Goal: Communication & Community: Participate in discussion

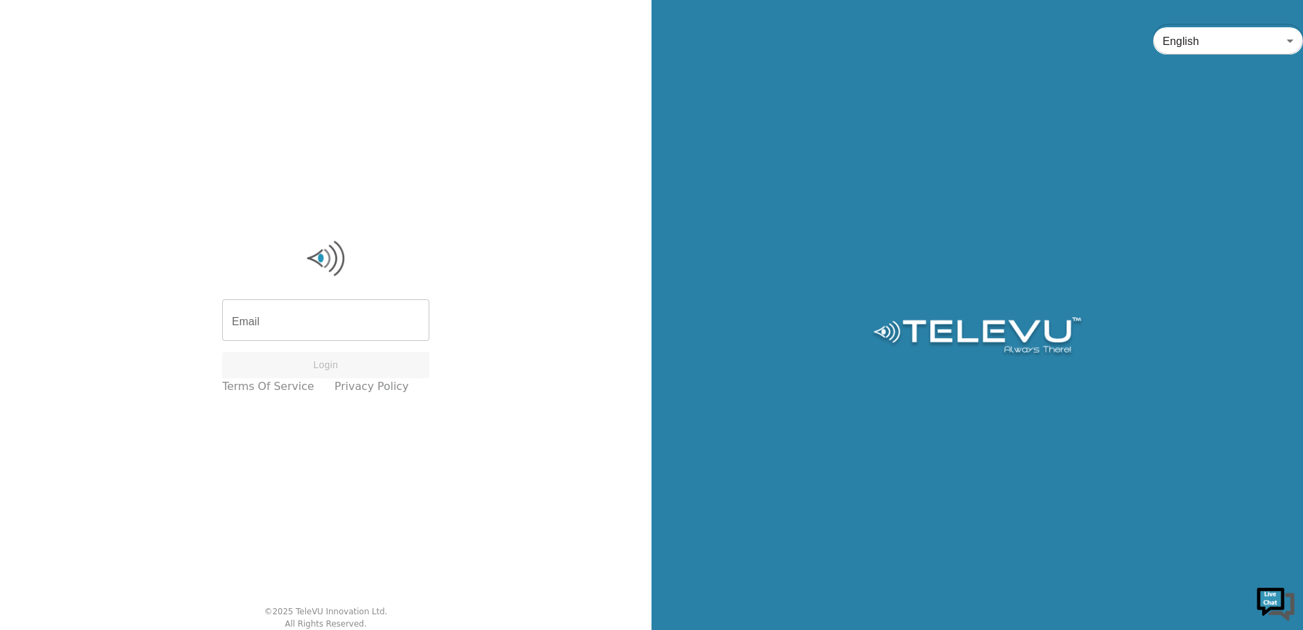
click at [1135, 245] on div "English en ​" at bounding box center [976, 315] width 651 height 630
click at [739, 110] on div "English en ​" at bounding box center [976, 315] width 651 height 630
click at [819, 170] on div "English en ​" at bounding box center [976, 315] width 651 height 630
click at [268, 301] on div "Email Email Login Terms of Service Privacy Policy" at bounding box center [325, 316] width 221 height 170
click at [315, 322] on input "Email" at bounding box center [325, 322] width 207 height 38
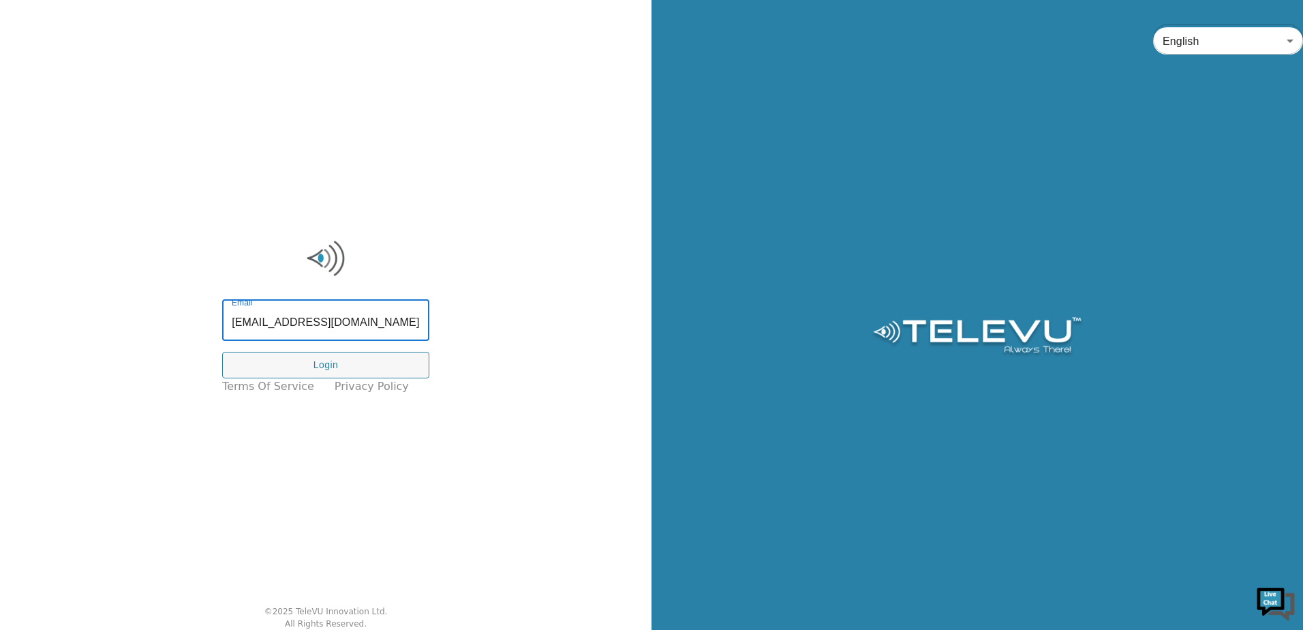
type input "hossam.yassin@nshealth.ca"
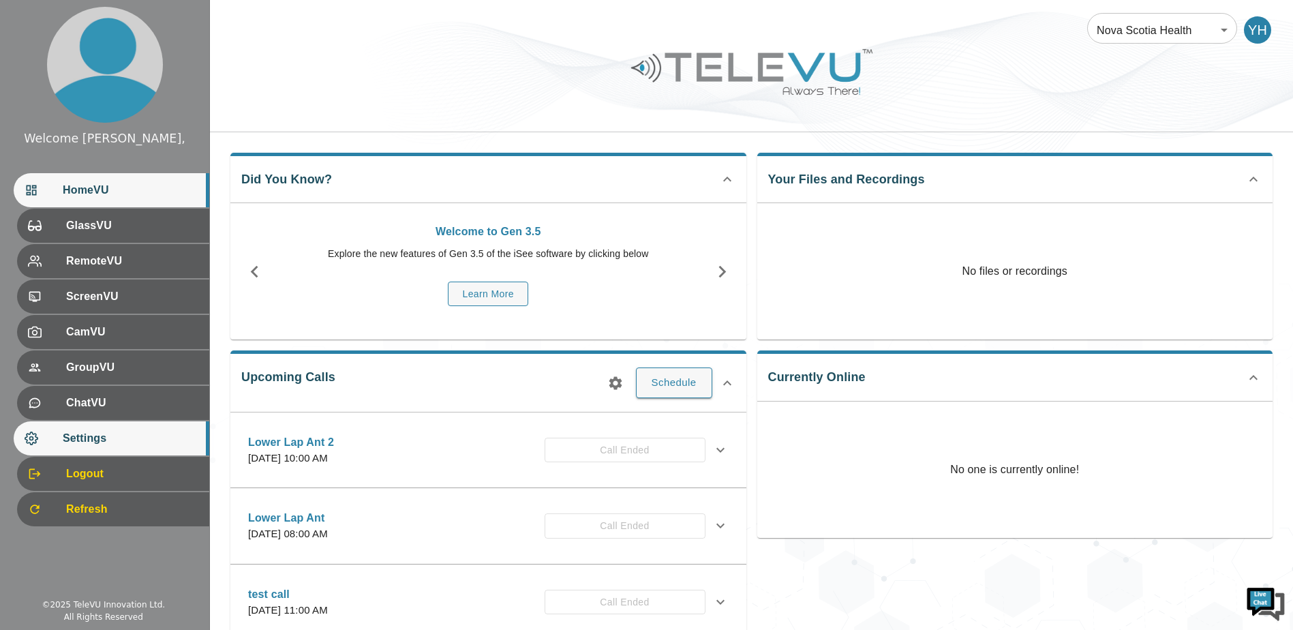
click at [134, 437] on span "Settings" at bounding box center [131, 438] width 136 height 16
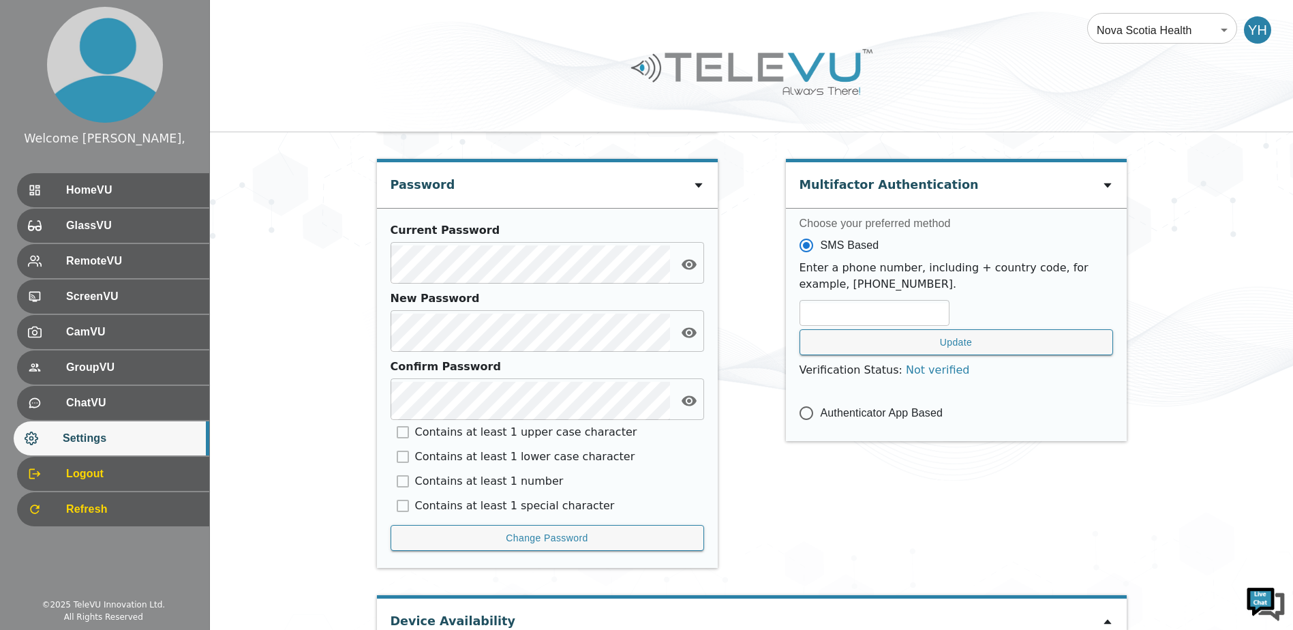
scroll to position [579, 0]
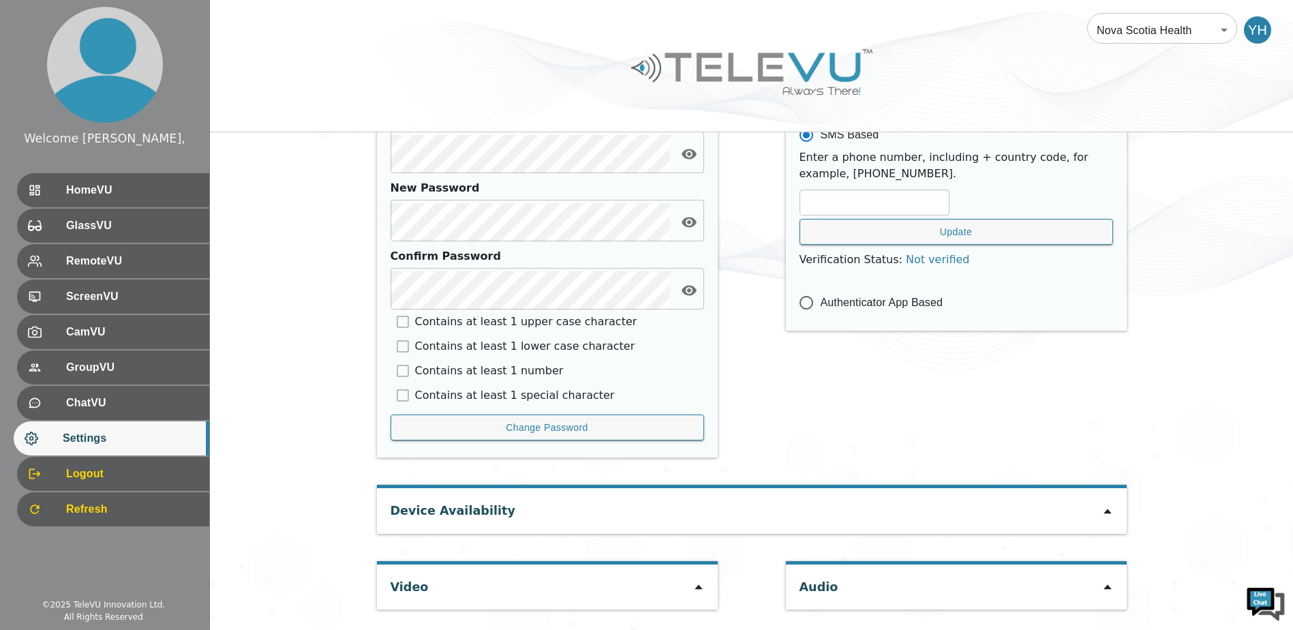
click at [700, 585] on icon at bounding box center [698, 586] width 11 height 11
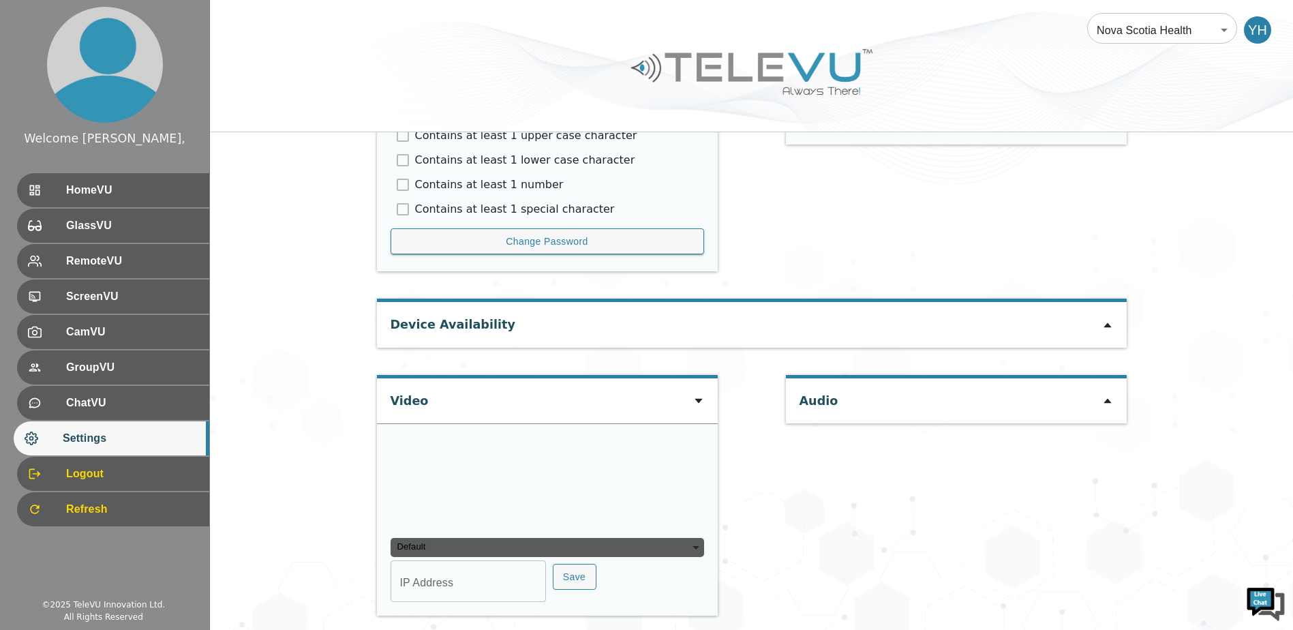
scroll to position [771, 0]
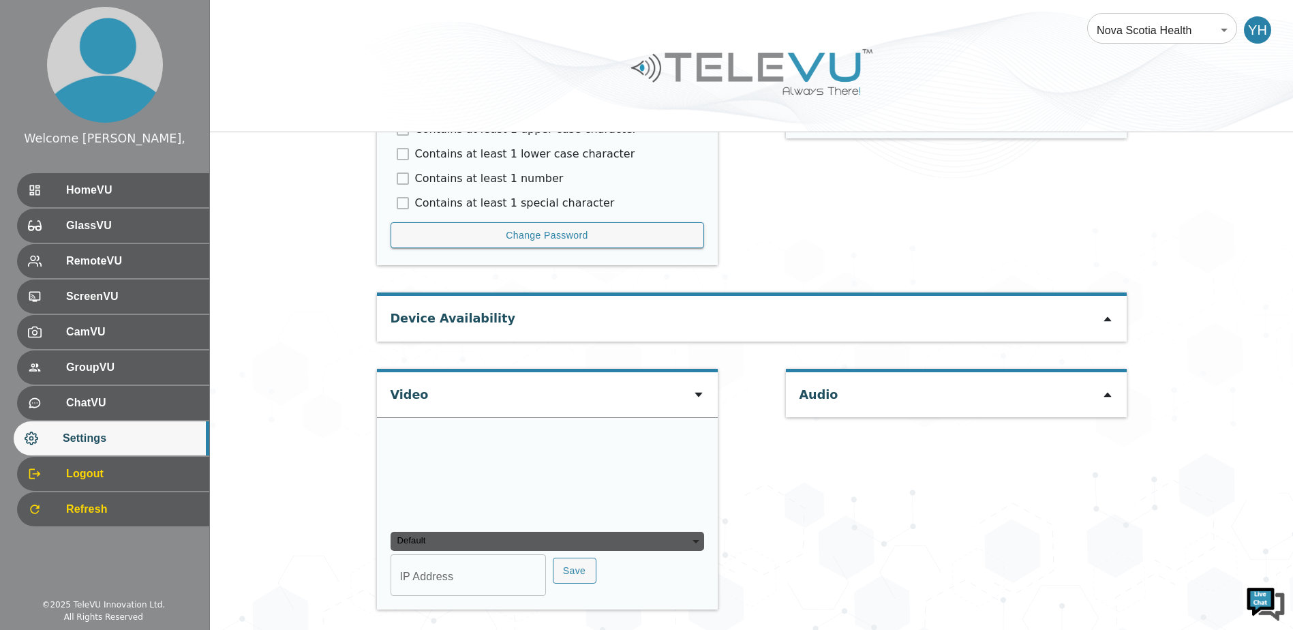
click at [478, 576] on input "IP Address" at bounding box center [467, 576] width 155 height 38
type input "com8"
click at [1097, 320] on div "Device Availability" at bounding box center [752, 318] width 750 height 45
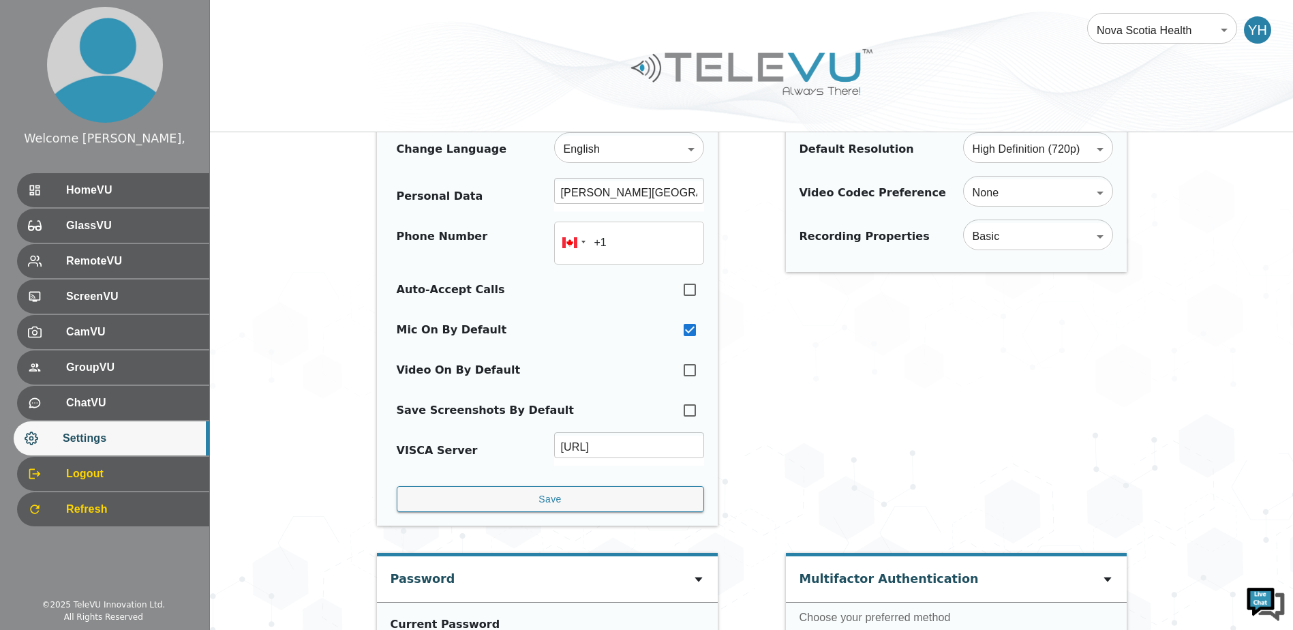
scroll to position [0, 0]
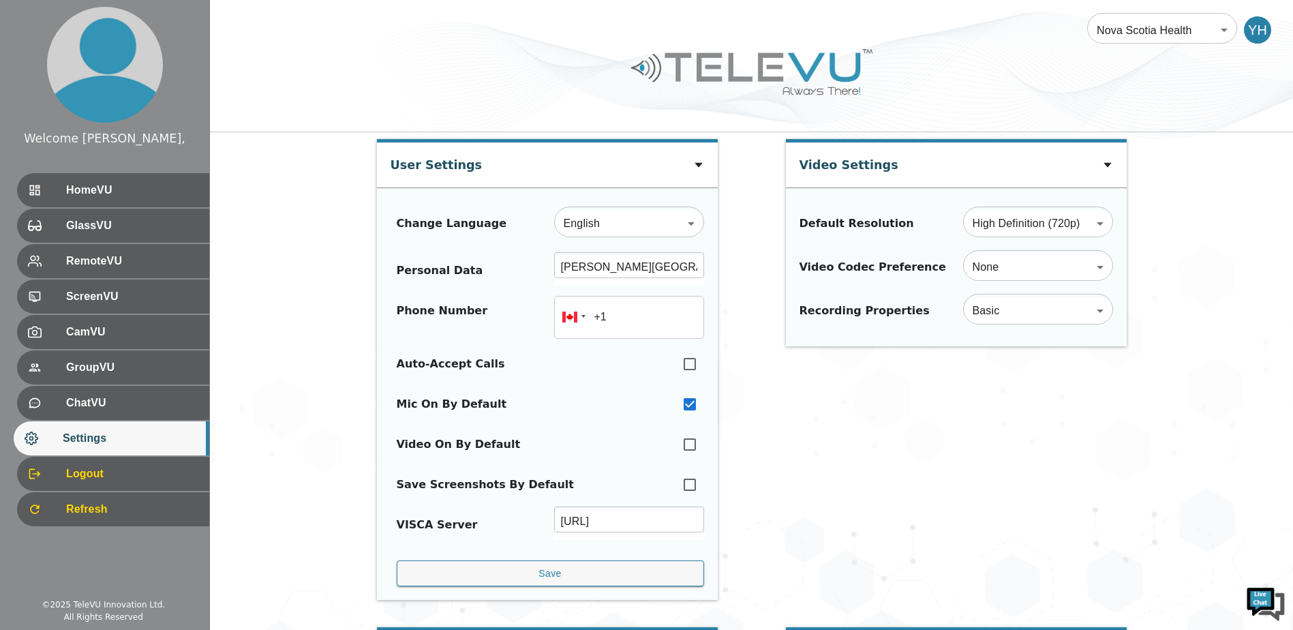
type input "ac87a8d6c4a136459d8b2e18fa39d444d8ee63ecf7355e234b6fa3d53824adf0"
click at [260, 59] on div at bounding box center [751, 82] width 1083 height 77
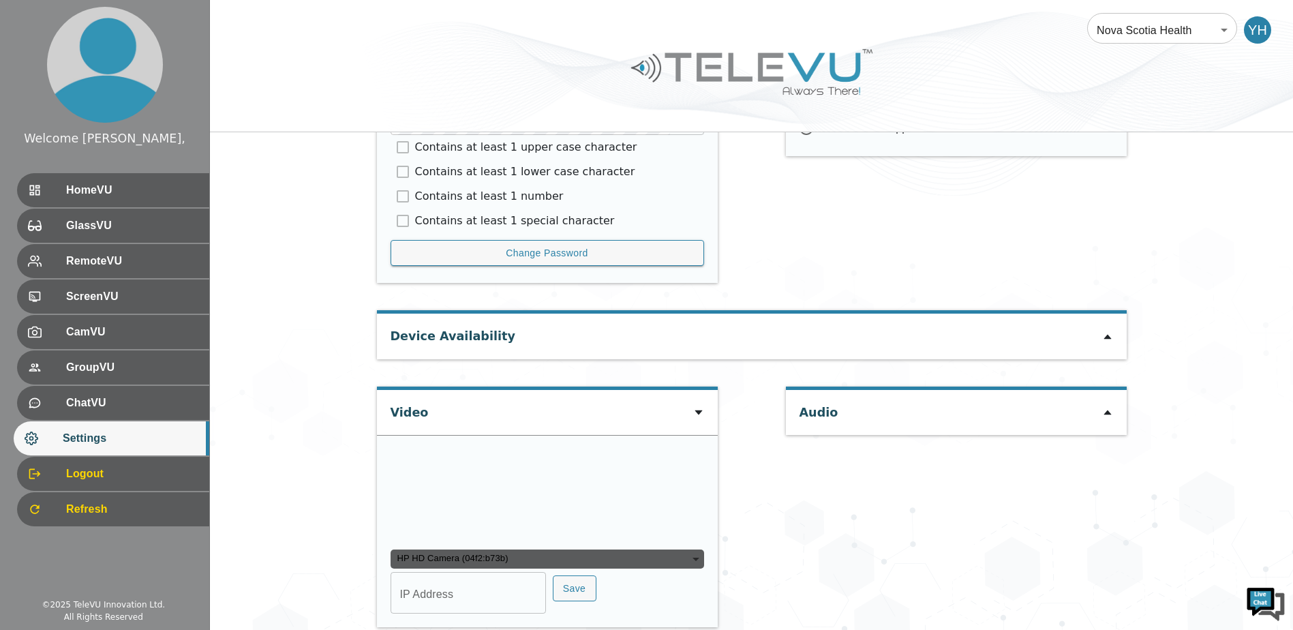
scroll to position [904, 0]
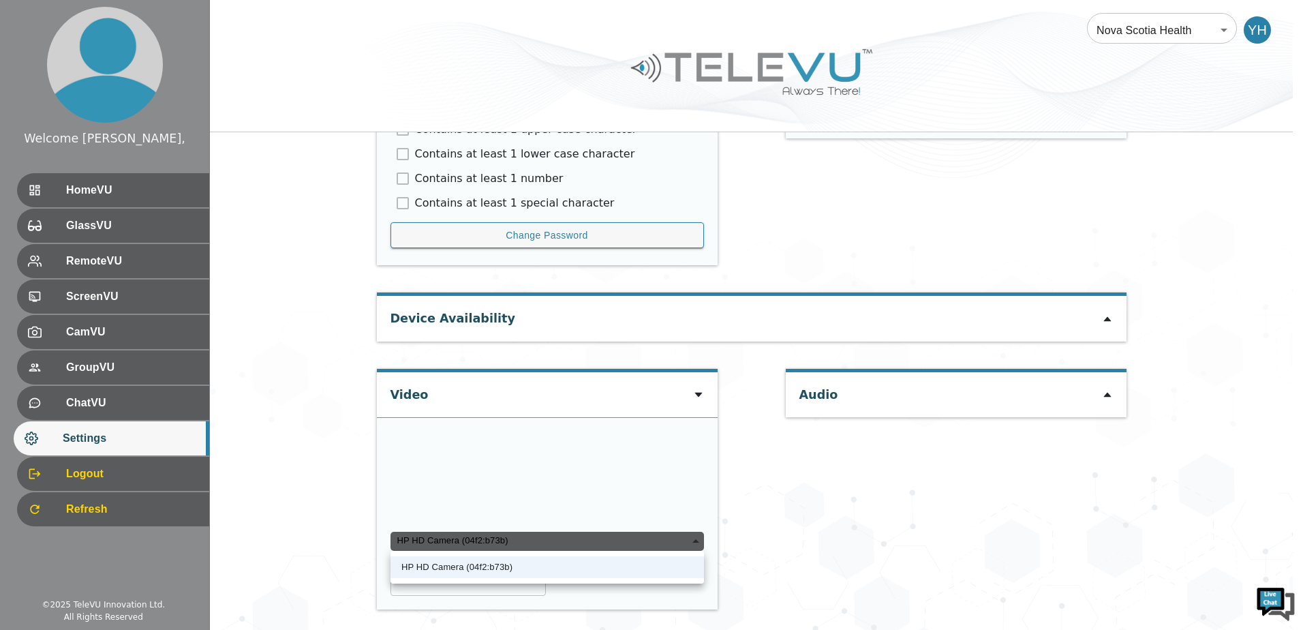
click at [683, 537] on div "HP HD Camera (04f2:b73b)" at bounding box center [546, 541] width 313 height 19
click at [830, 490] on div at bounding box center [651, 315] width 1303 height 630
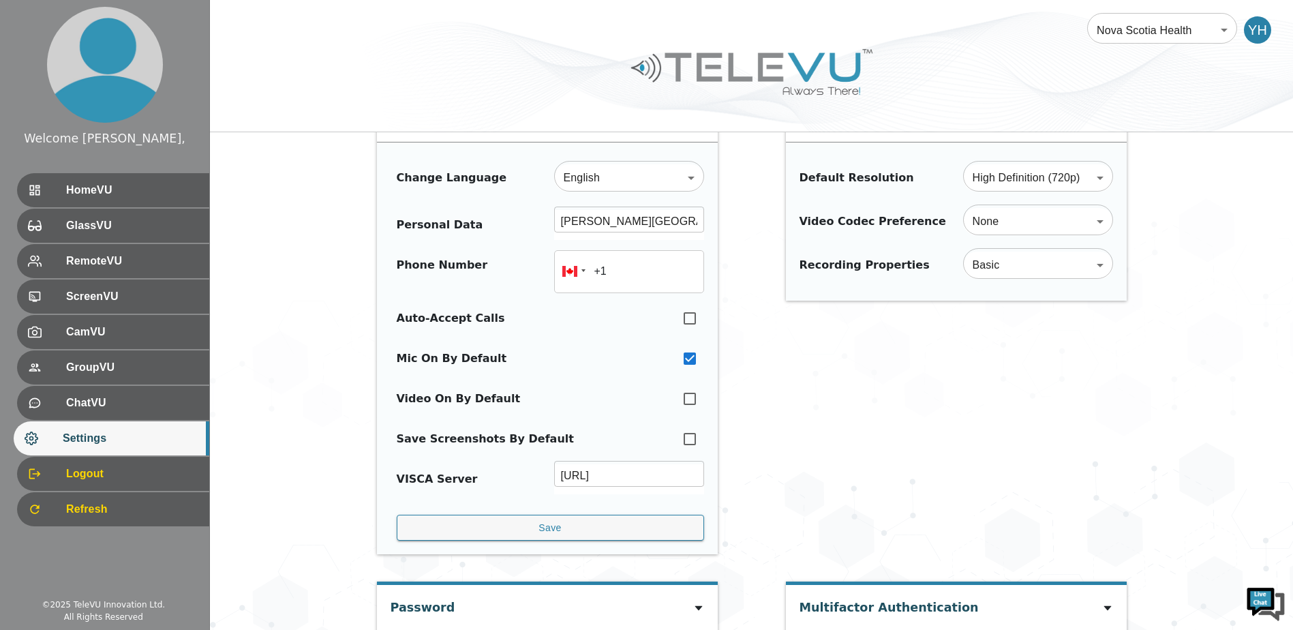
scroll to position [44, 0]
click at [834, 123] on div "Nova Scotia Health 208 ​ YH" at bounding box center [751, 66] width 1083 height 132
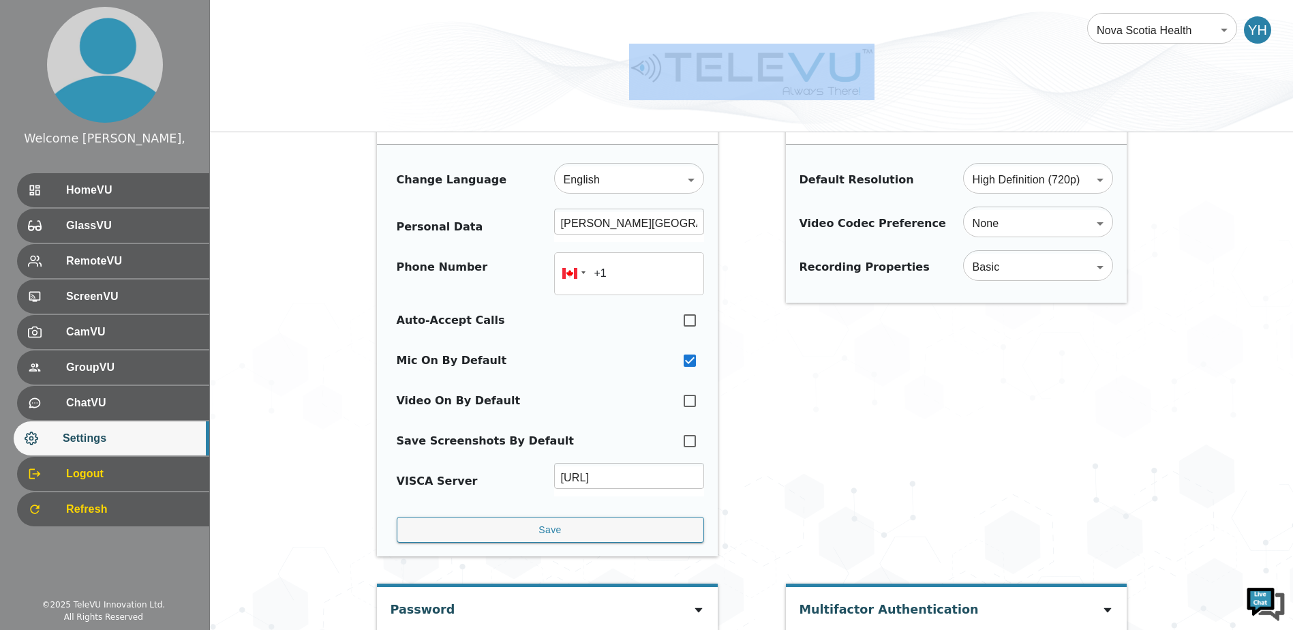
click at [834, 123] on div "Nova Scotia Health 208 ​ YH" at bounding box center [751, 66] width 1083 height 132
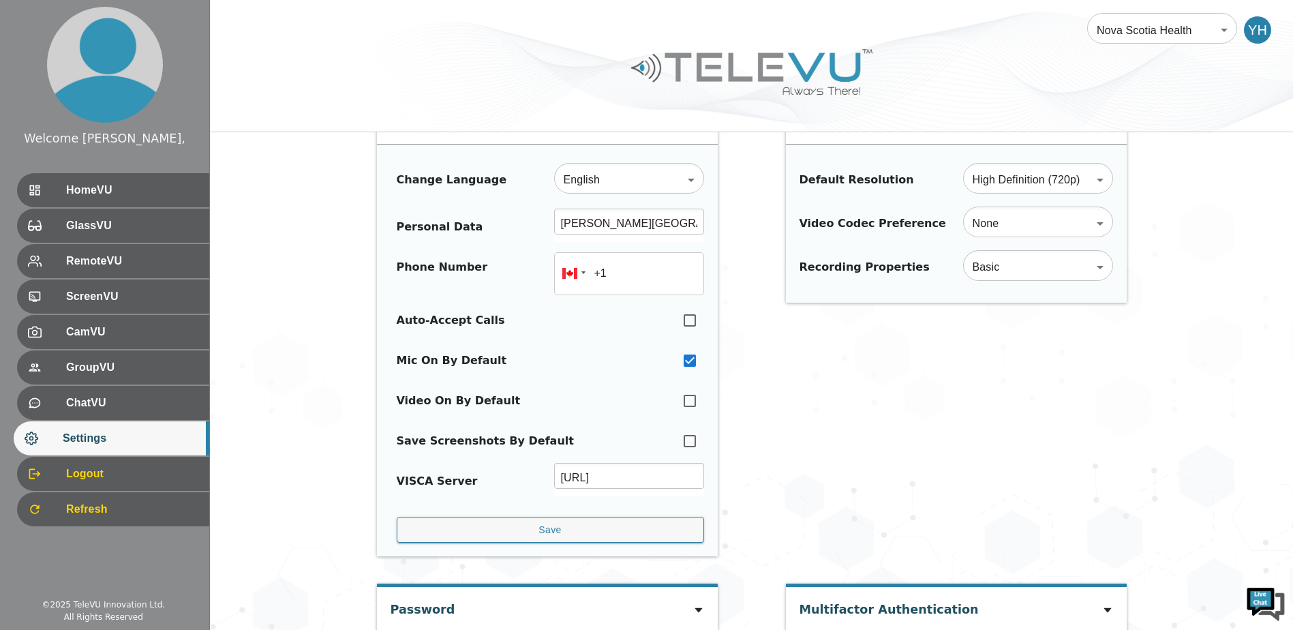
click at [889, 381] on div "Video Settings Default Resolution High Definition (720p) HD ​ Video Codec Prefe…" at bounding box center [956, 332] width 341 height 475
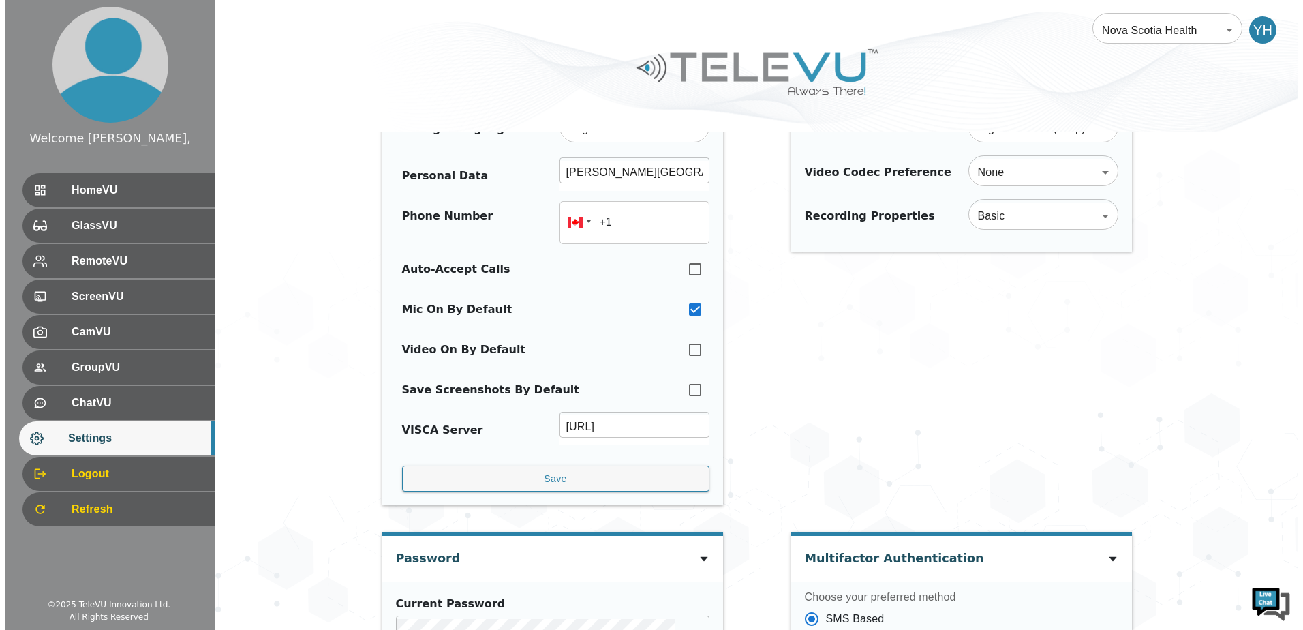
scroll to position [35, 0]
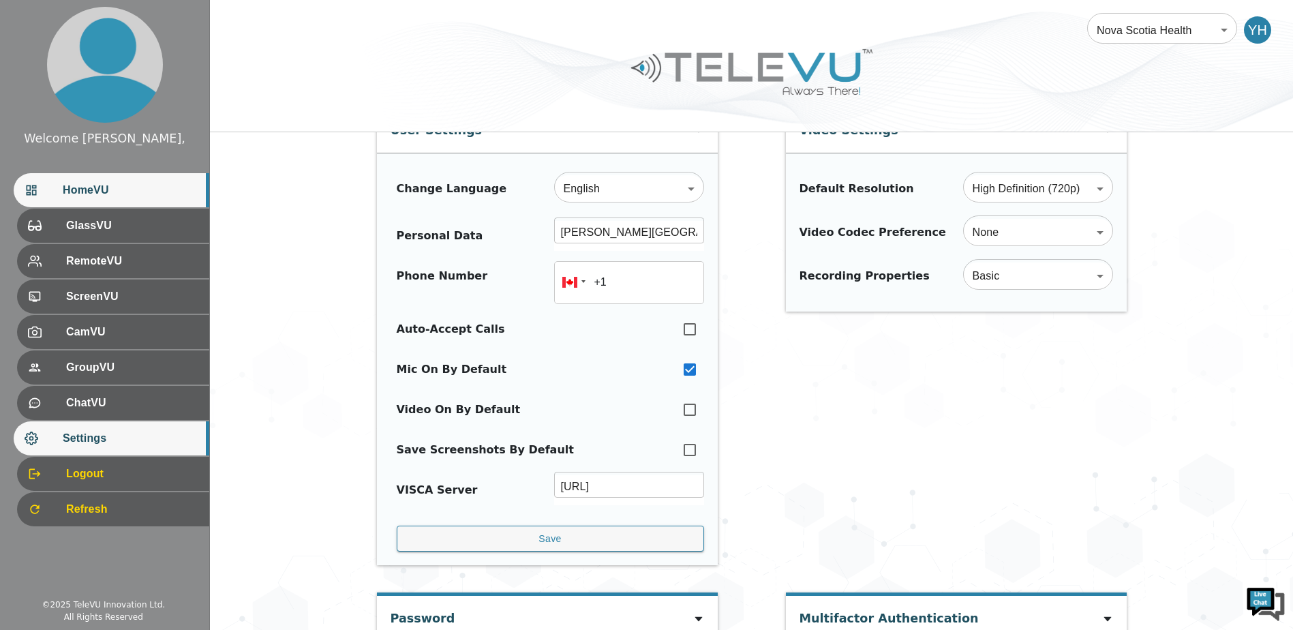
click at [151, 193] on span "HomeVU" at bounding box center [131, 190] width 136 height 16
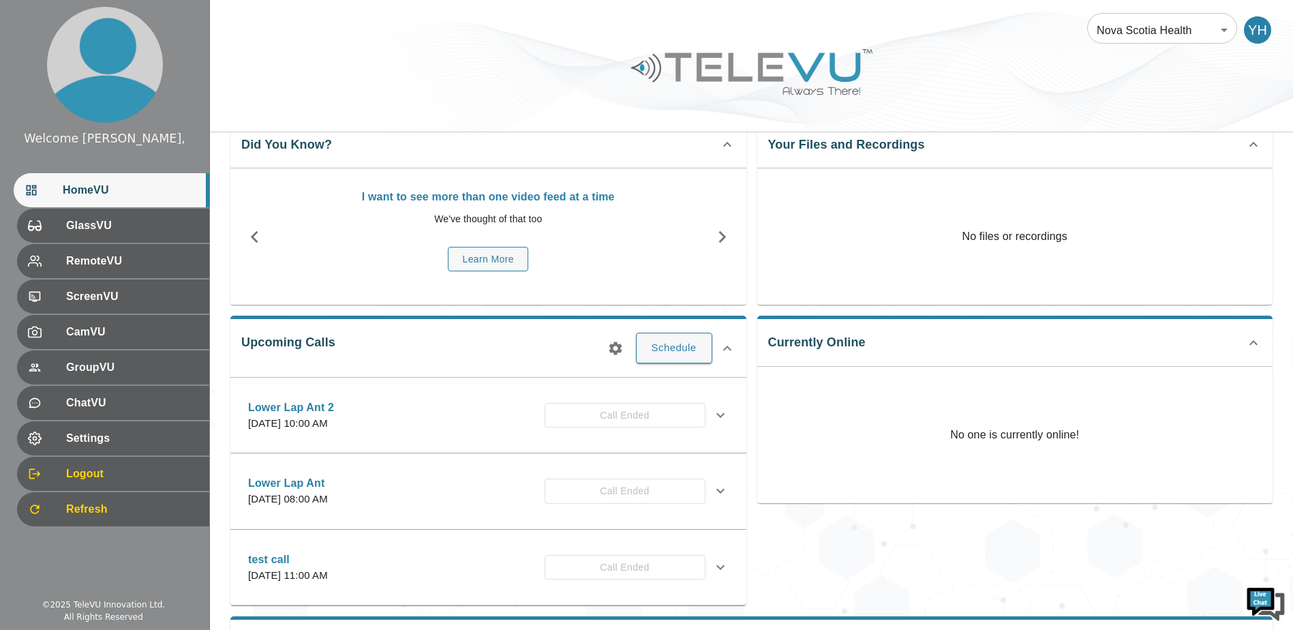
click at [1245, 162] on div "Your Files and Recordings No files or recordings" at bounding box center [1015, 211] width 516 height 187
click at [811, 186] on p "No files or recordings" at bounding box center [1015, 236] width 516 height 136
click at [1006, 97] on div at bounding box center [751, 82] width 1083 height 77
click at [694, 320] on div "Upcoming Calls Schedule Lower Lap Ant 2 [DATE] 10:00 AM Call Ended Description …" at bounding box center [488, 460] width 516 height 290
click at [682, 346] on button "Schedule" at bounding box center [674, 348] width 76 height 30
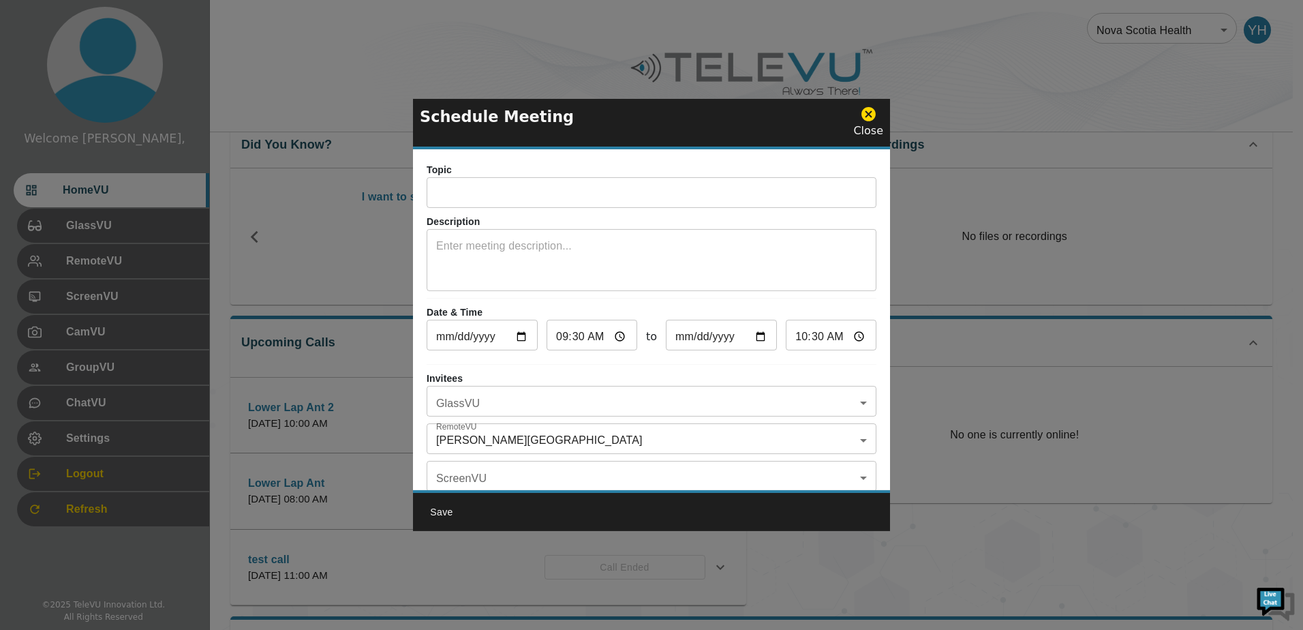
scroll to position [80, 0]
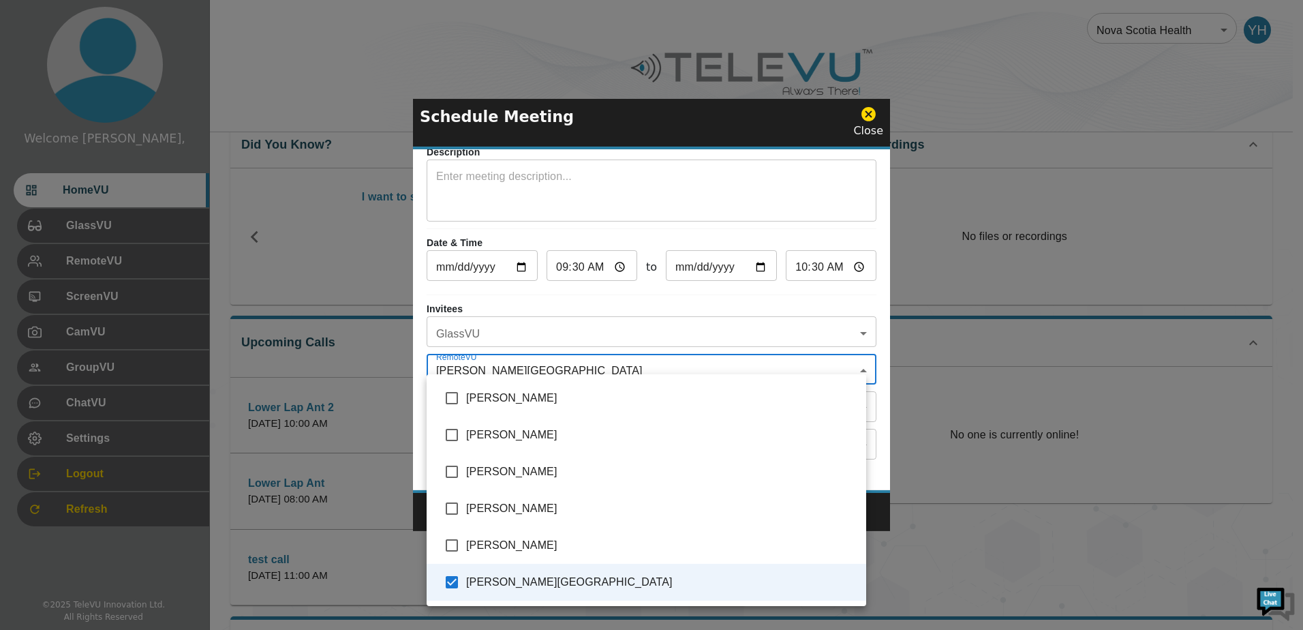
click at [640, 362] on body "Welcome Yassin, HomeVU GlassVU RemoteVU ScreenVU CamVU GroupVU ChatVU Settings …" at bounding box center [651, 469] width 1303 height 1008
click at [633, 360] on div at bounding box center [651, 315] width 1303 height 630
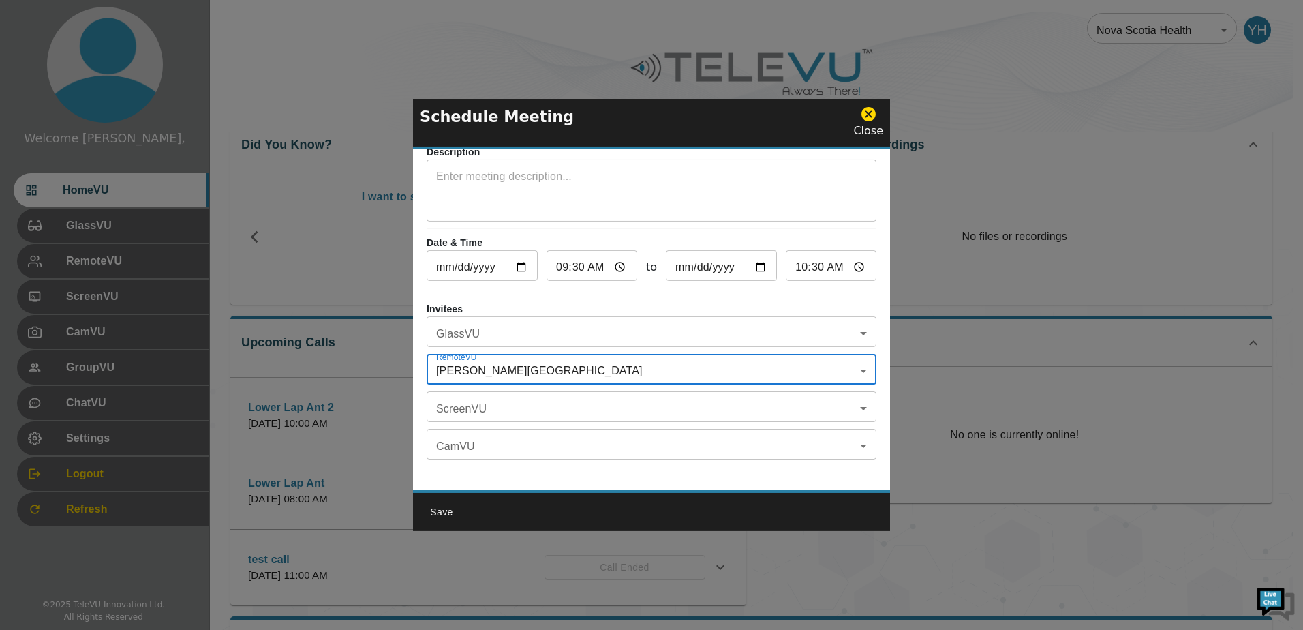
click at [787, 335] on body "Welcome Yassin, HomeVU GlassVU RemoteVU ScreenVU CamVU GroupVU ChatVU Settings …" at bounding box center [651, 469] width 1303 height 1008
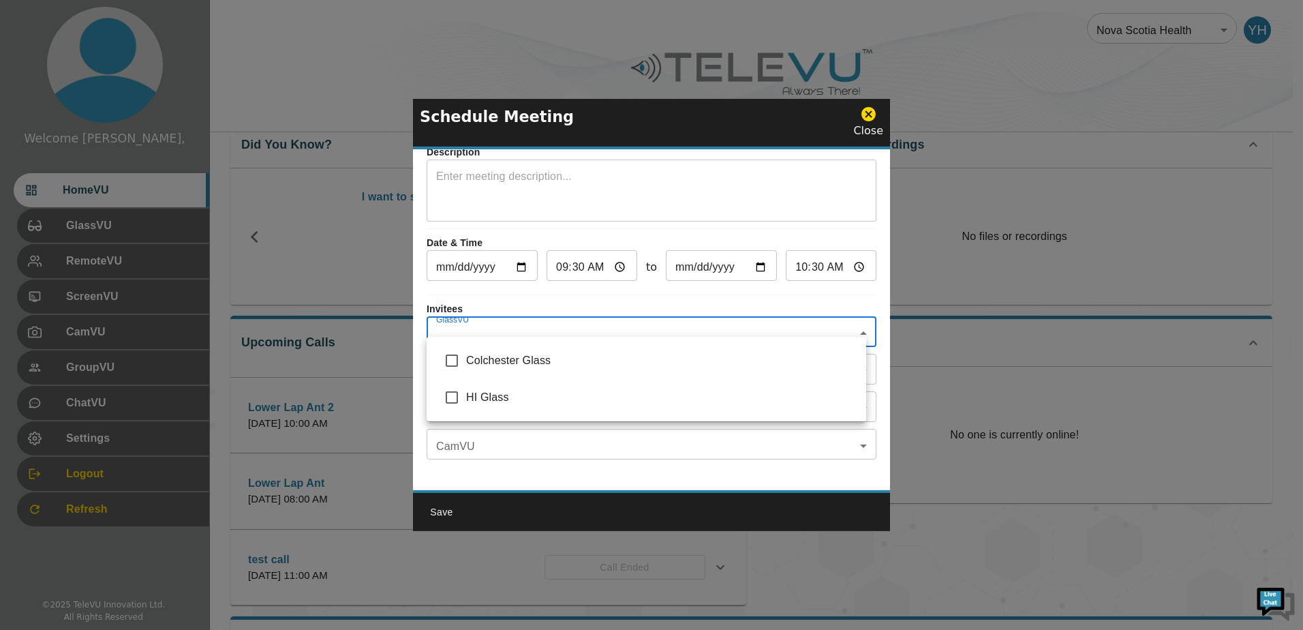
click at [787, 335] on div at bounding box center [651, 315] width 1303 height 630
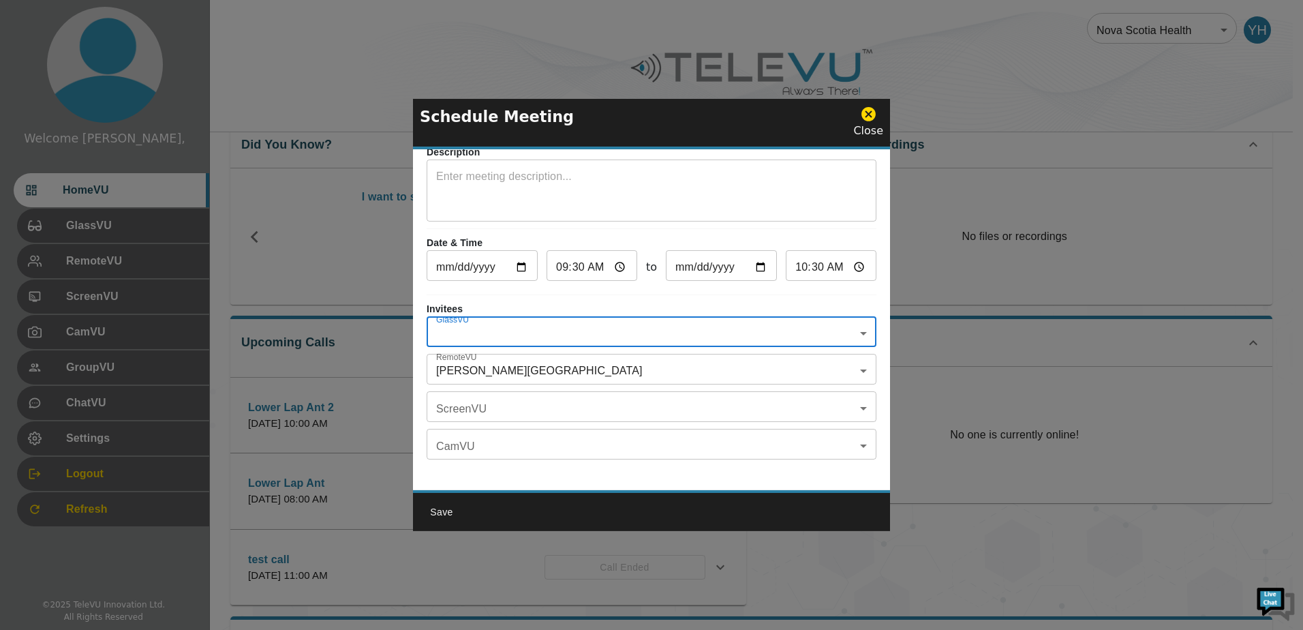
click at [799, 302] on p "Invitees" at bounding box center [652, 309] width 450 height 14
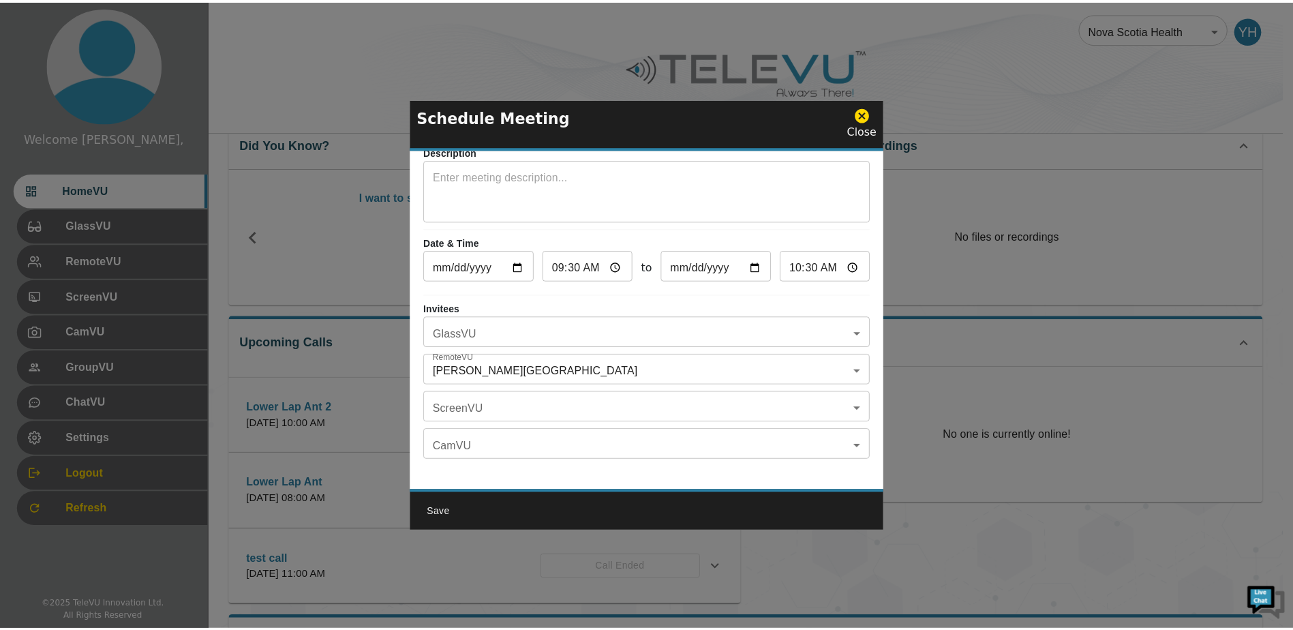
scroll to position [0, 0]
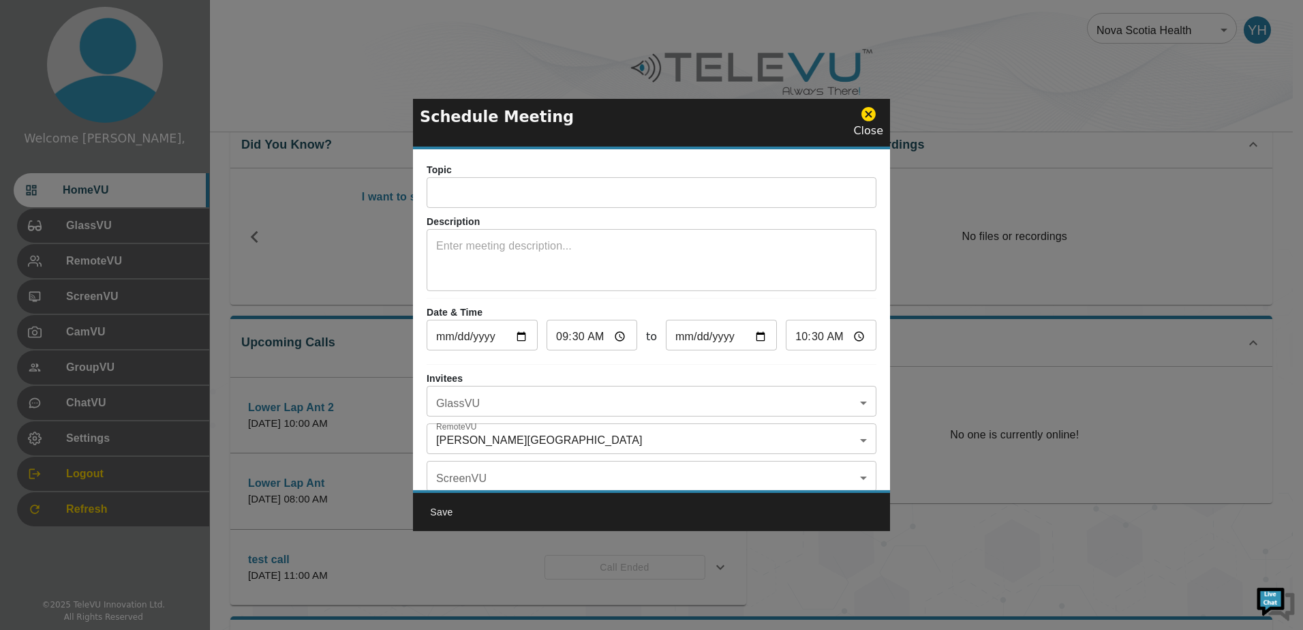
click at [871, 120] on icon at bounding box center [868, 114] width 14 height 14
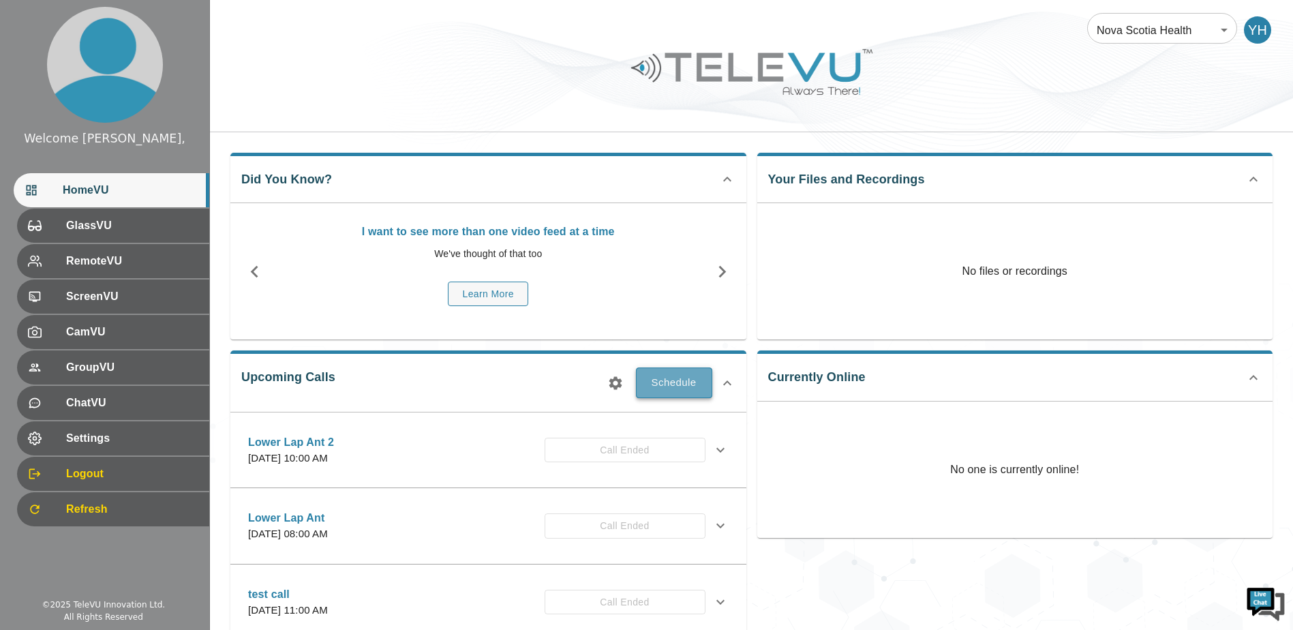
click at [669, 395] on button "Schedule" at bounding box center [674, 382] width 76 height 30
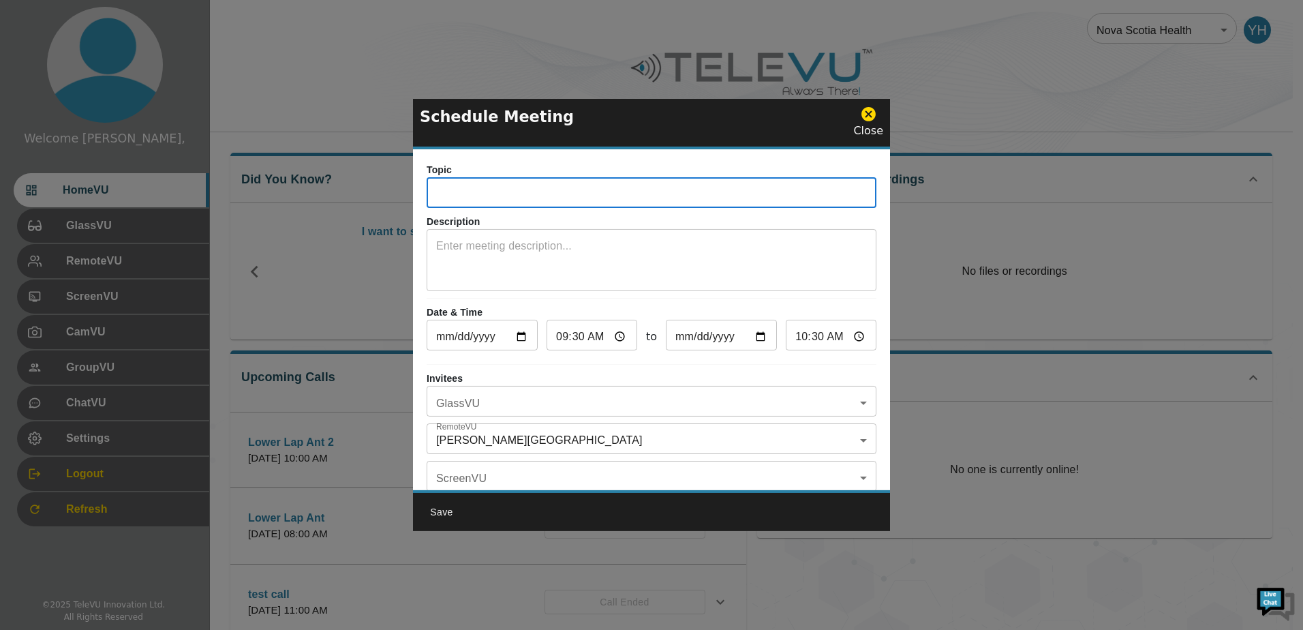
click at [542, 189] on input "text" at bounding box center [652, 194] width 450 height 27
type input "test"
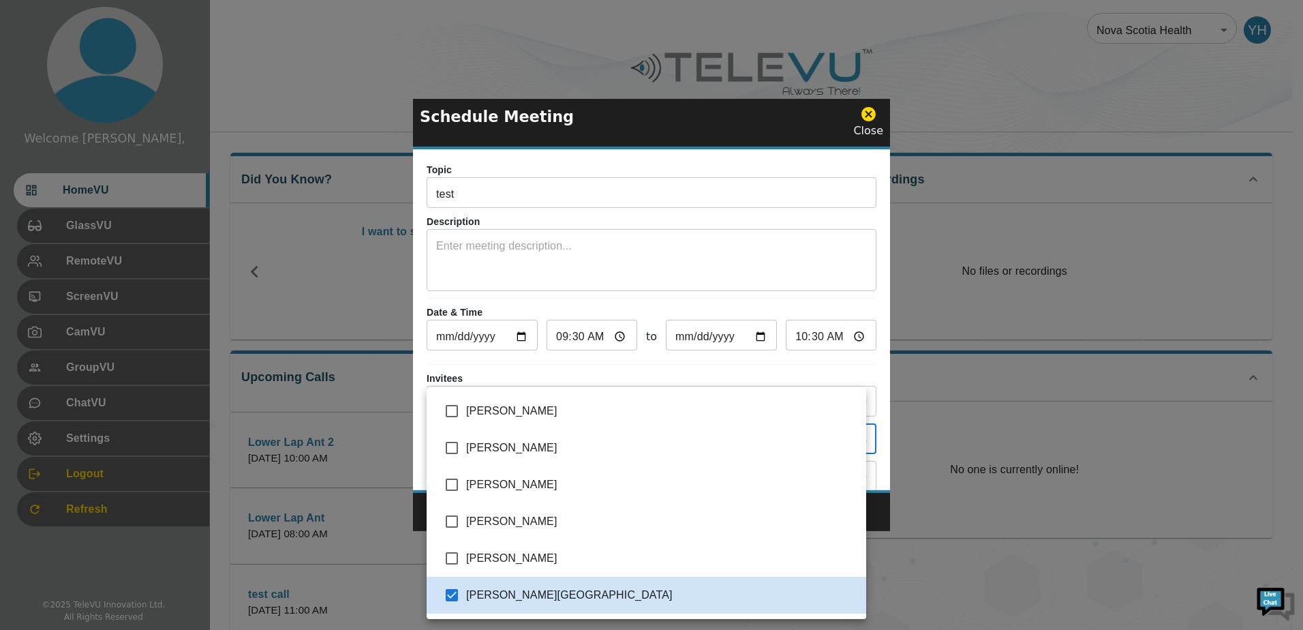
click at [590, 431] on body "Welcome Yassin, HomeVU GlassVU RemoteVU ScreenVU CamVU GroupVU ChatVU Settings …" at bounding box center [651, 504] width 1303 height 1008
click at [527, 473] on li "[PERSON_NAME]" at bounding box center [647, 484] width 440 height 37
type input "[PERSON_NAME],[PERSON_NAME]"
checkbox input "true"
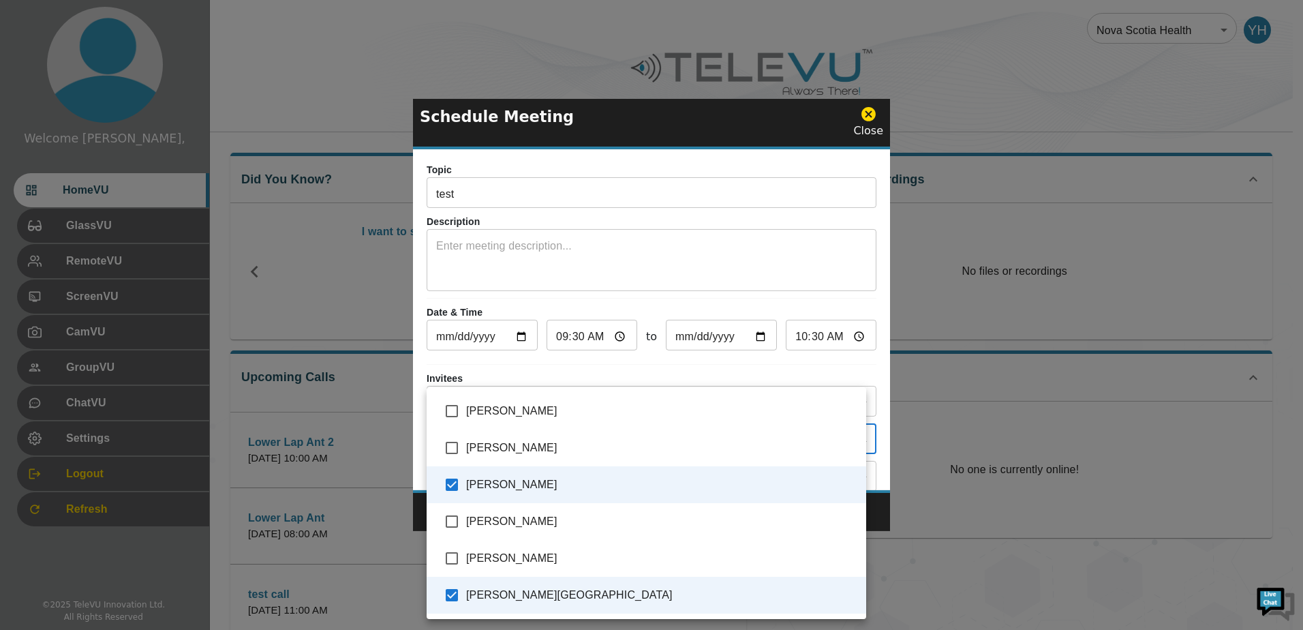
click at [588, 420] on li "[PERSON_NAME]" at bounding box center [647, 410] width 440 height 37
type input "[PERSON_NAME],[PERSON_NAME],[PERSON_NAME]"
checkbox input "true"
click at [707, 279] on div at bounding box center [651, 315] width 1303 height 630
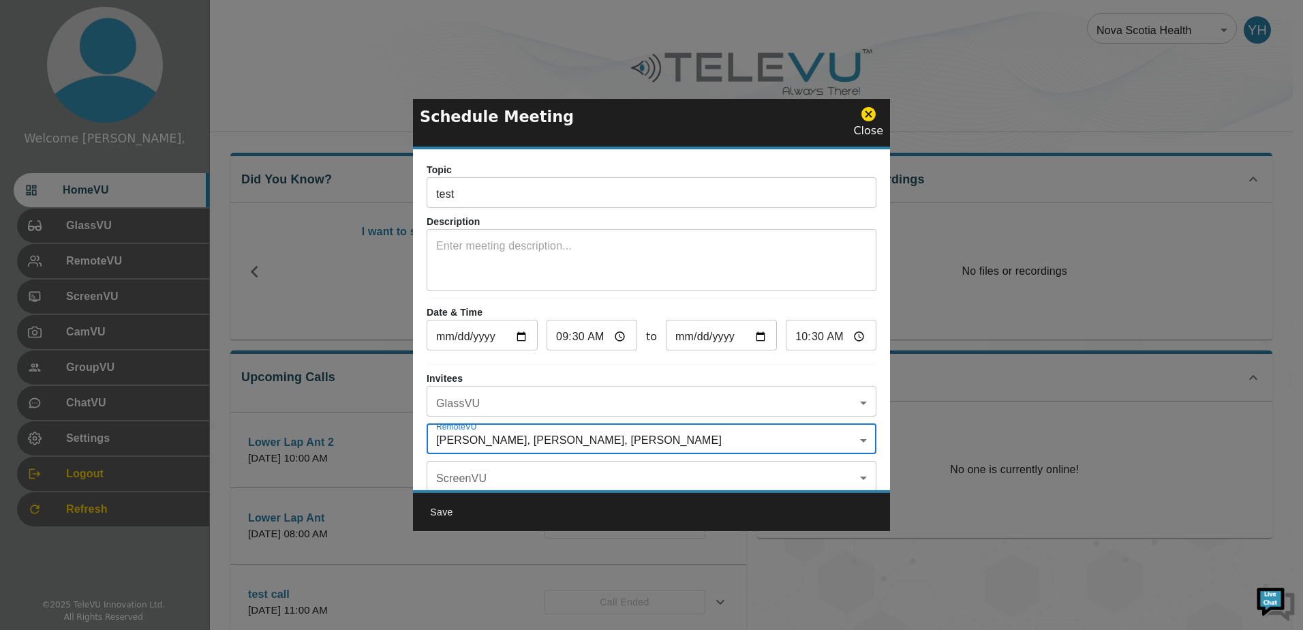
scroll to position [80, 0]
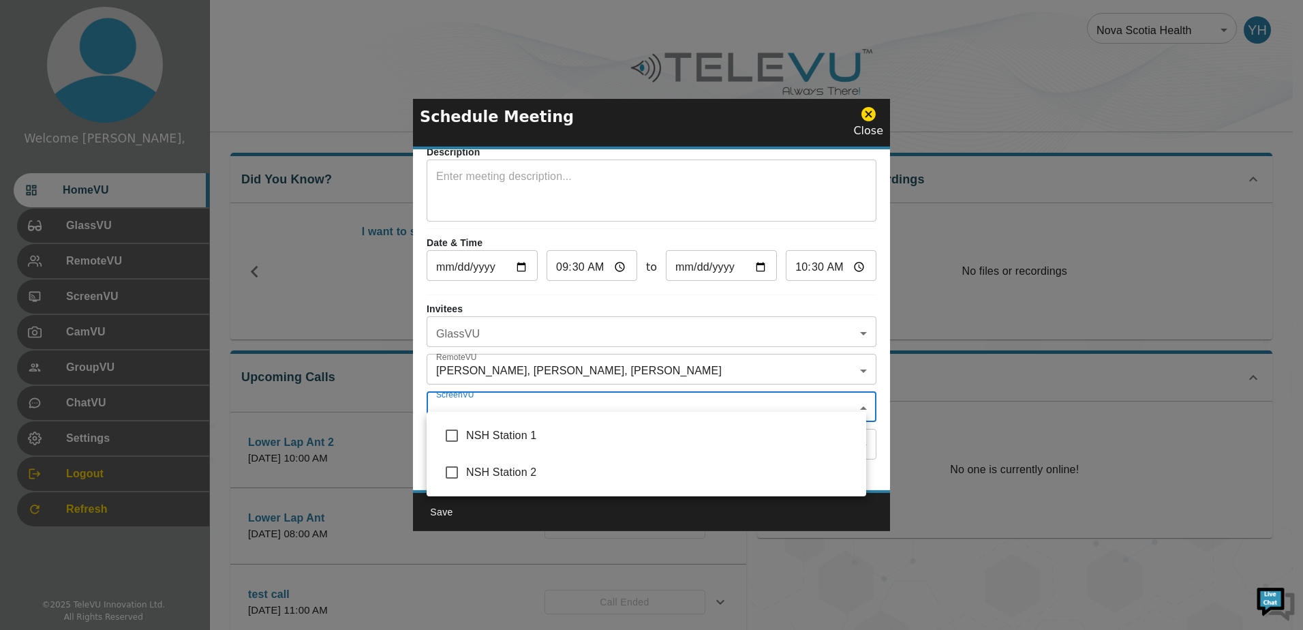
click at [683, 395] on body "Welcome Yassin, HomeVU GlassVU RemoteVU ScreenVU CamVU GroupVU ChatVU Settings …" at bounding box center [651, 504] width 1303 height 1008
click at [622, 433] on span "NSH Station 1" at bounding box center [660, 435] width 389 height 16
type input "NSH Station 1"
checkbox input "true"
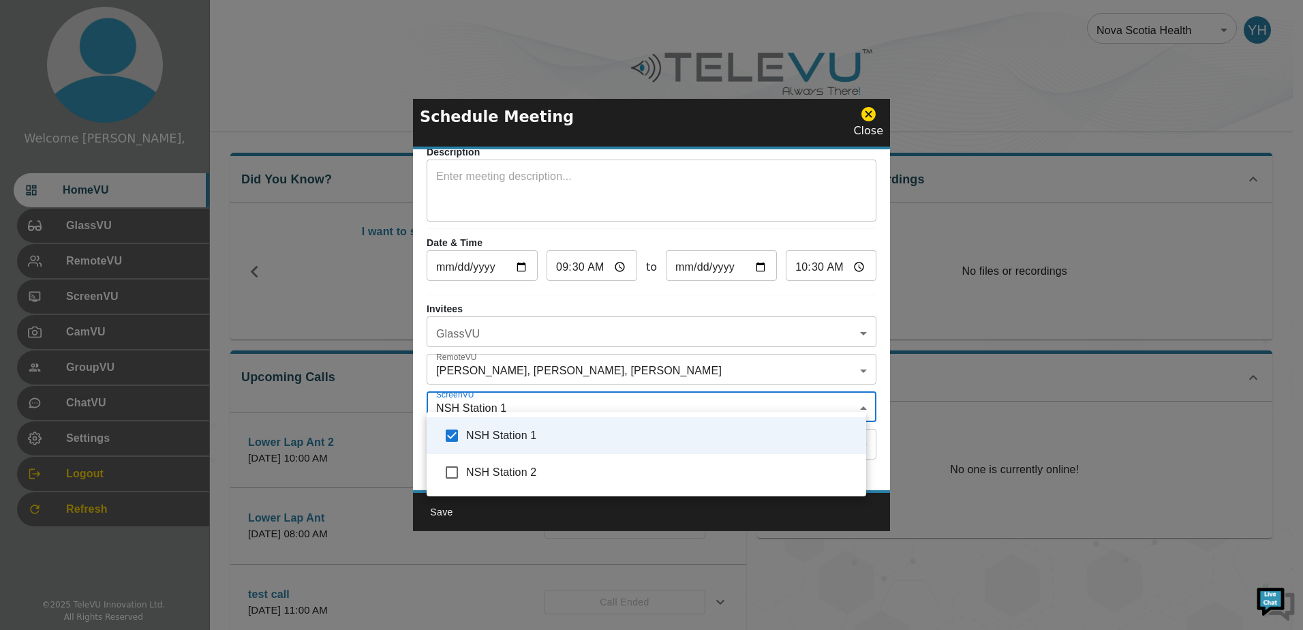
click at [712, 333] on div at bounding box center [651, 315] width 1303 height 630
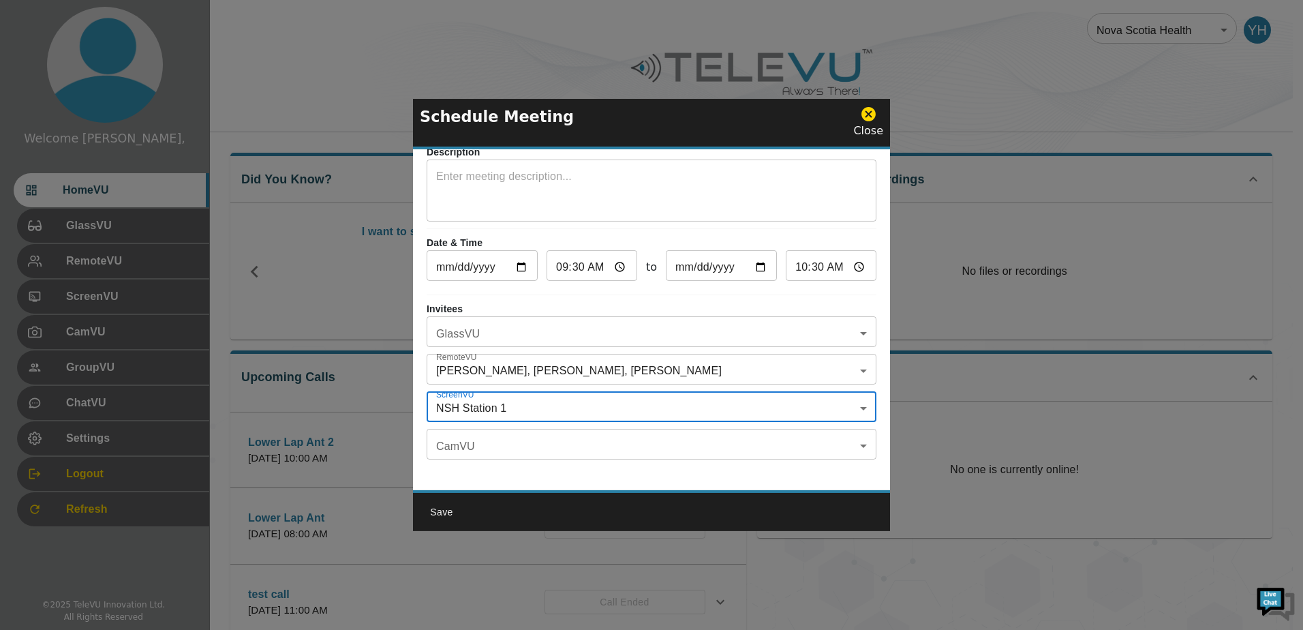
click at [715, 325] on body "Welcome Yassin, HomeVU GlassVU RemoteVU ScreenVU CamVU GroupVU ChatVU Settings …" at bounding box center [651, 504] width 1303 height 1008
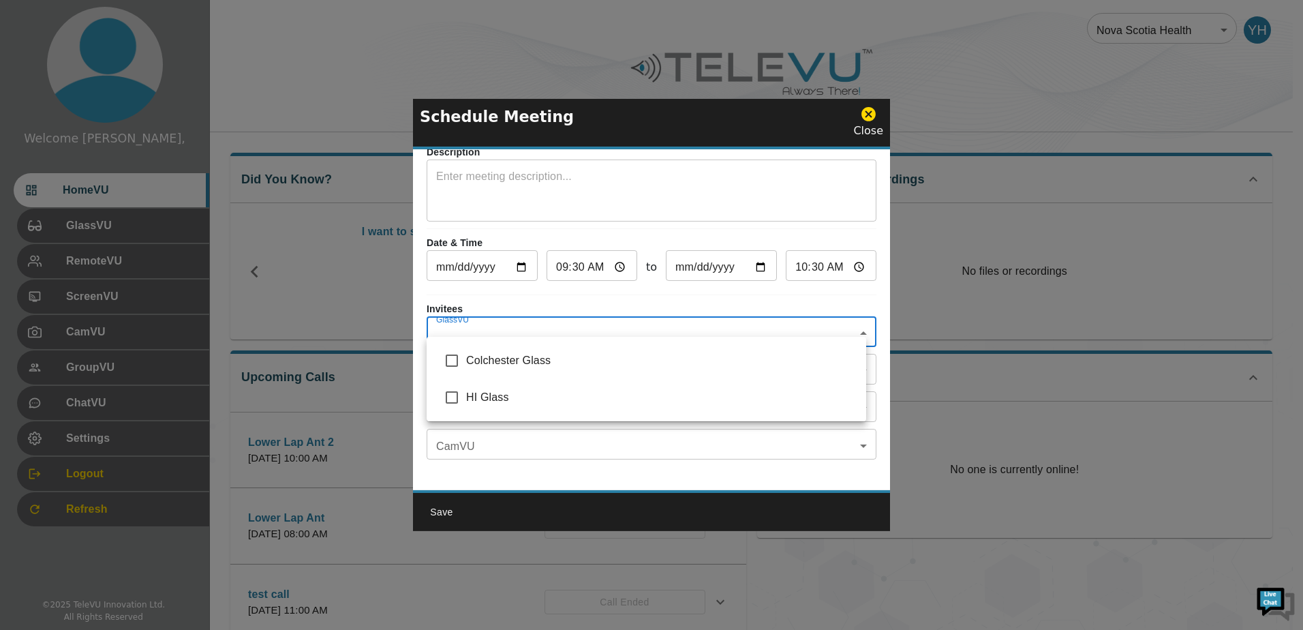
click at [566, 403] on span "HI Glass" at bounding box center [660, 397] width 389 height 16
type input "HI Glass"
checkbox input "true"
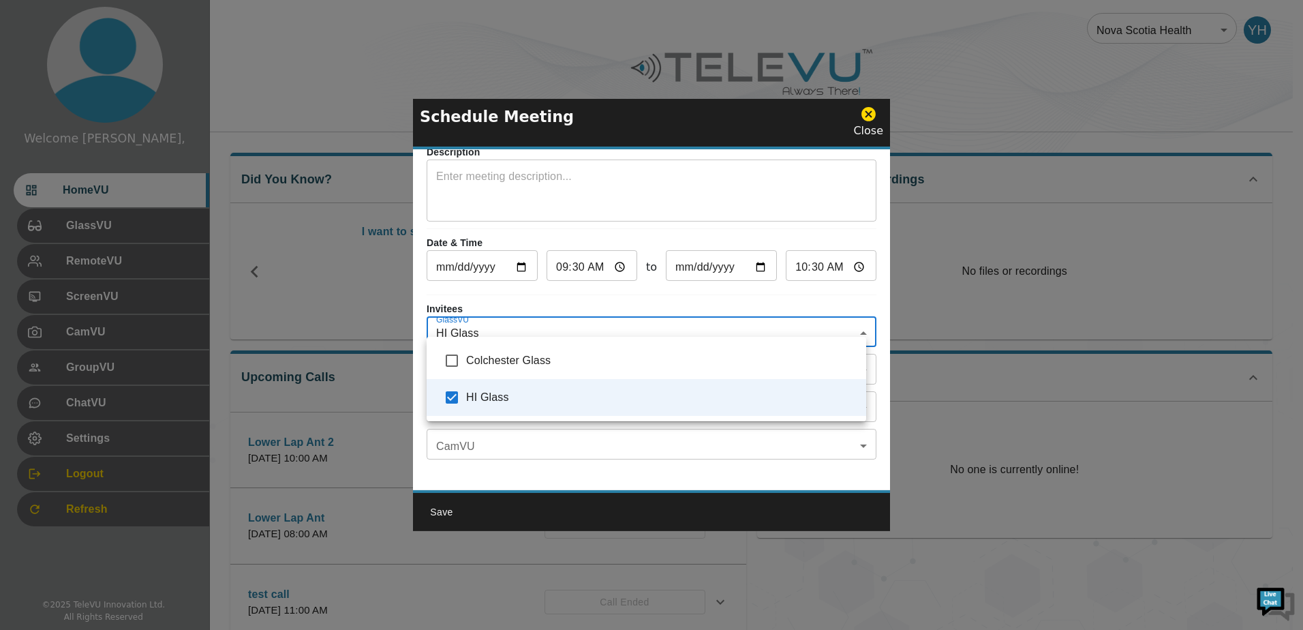
click at [768, 296] on div at bounding box center [651, 315] width 1303 height 630
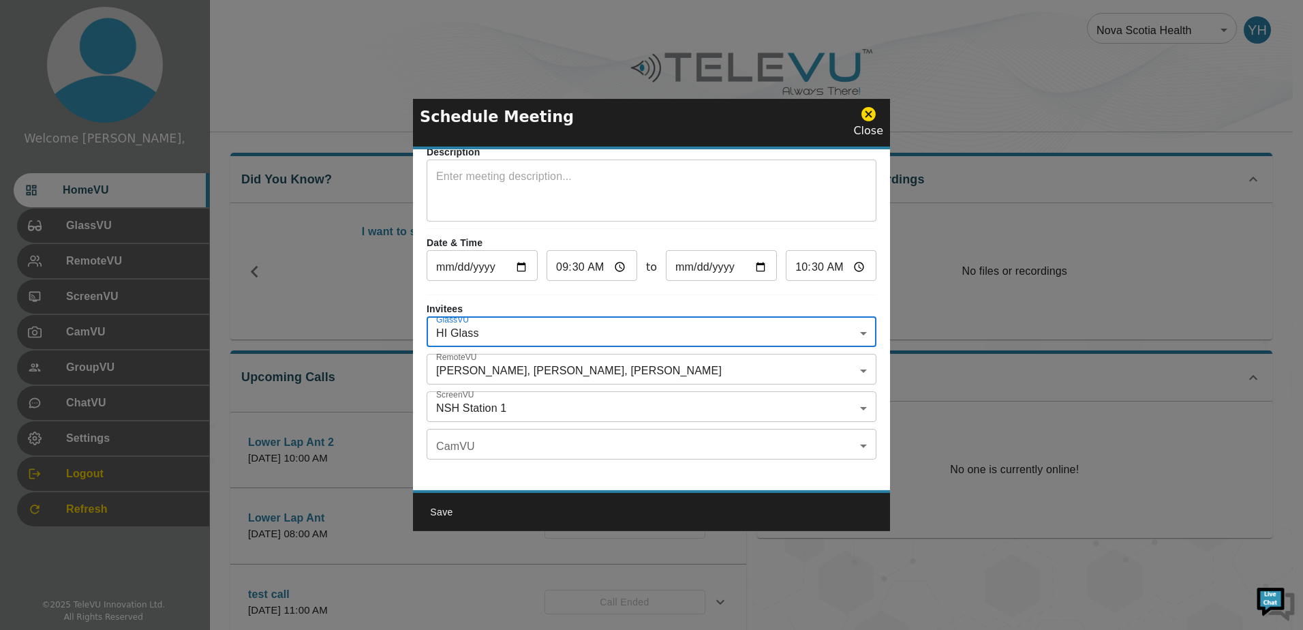
scroll to position [0, 0]
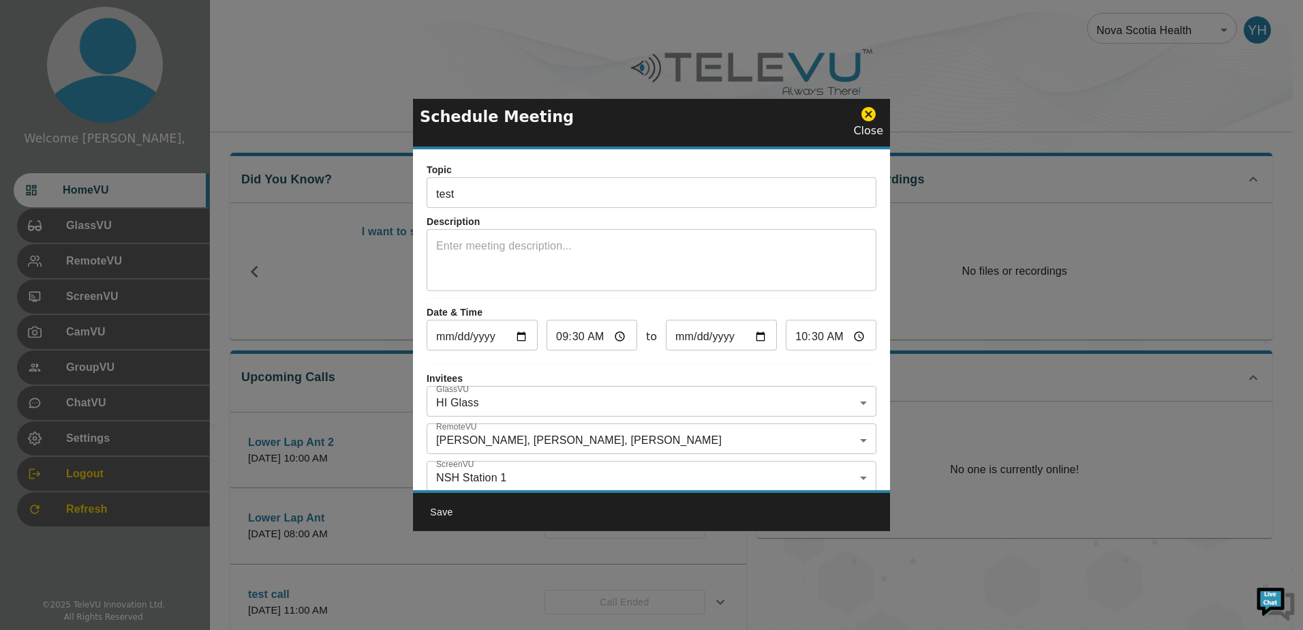
click at [700, 292] on div "Topic test ​ Description x ​ Date & Time [DATE] ​ 09:30 ​ to [DATE] ​ 10:30 ​ I…" at bounding box center [651, 319] width 477 height 341
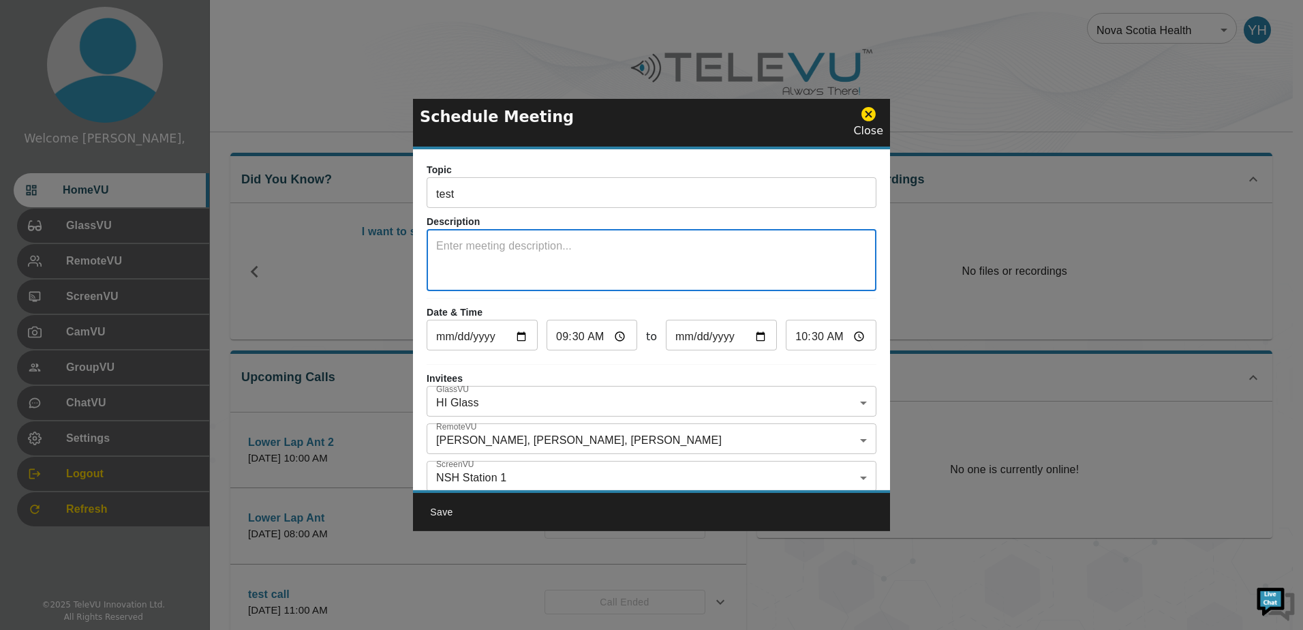
click at [755, 249] on textarea at bounding box center [651, 261] width 431 height 47
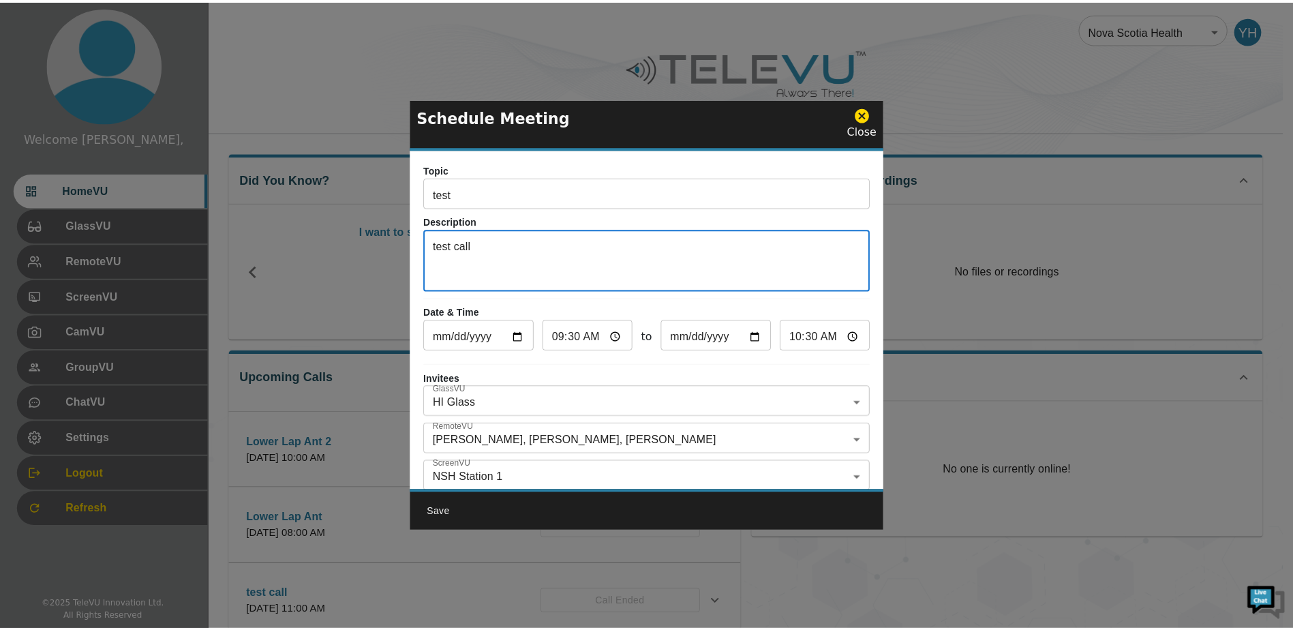
scroll to position [80, 0]
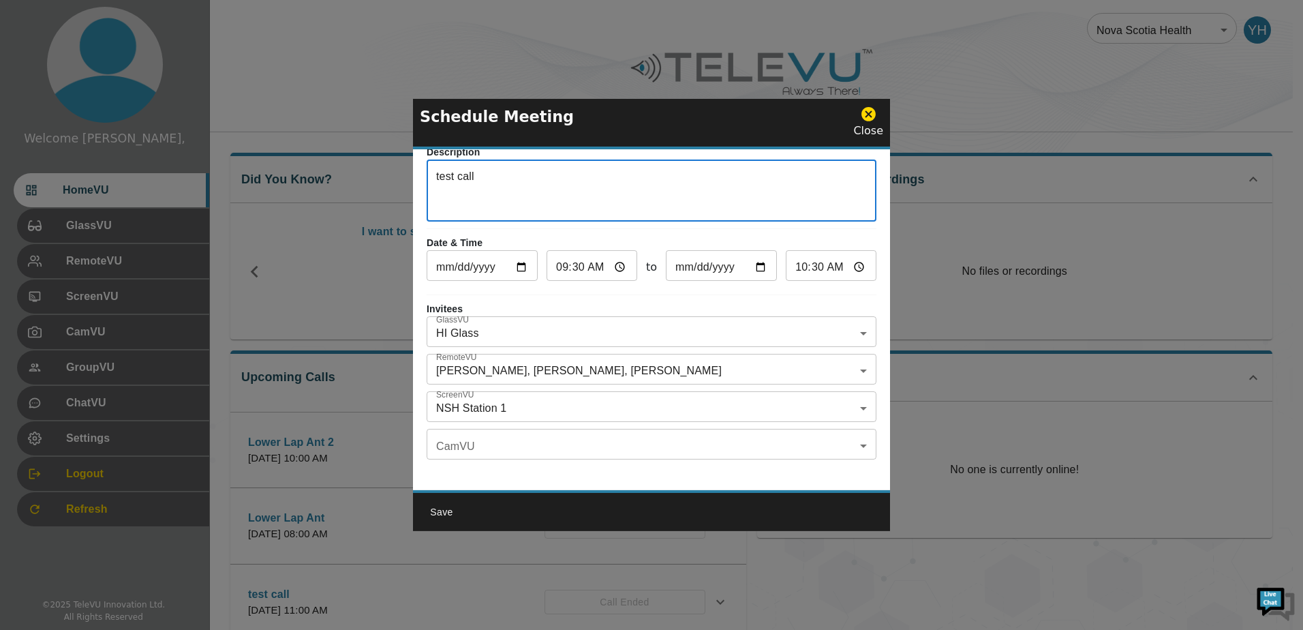
type textarea "test call"
click at [434, 520] on button "Save" at bounding box center [442, 511] width 44 height 25
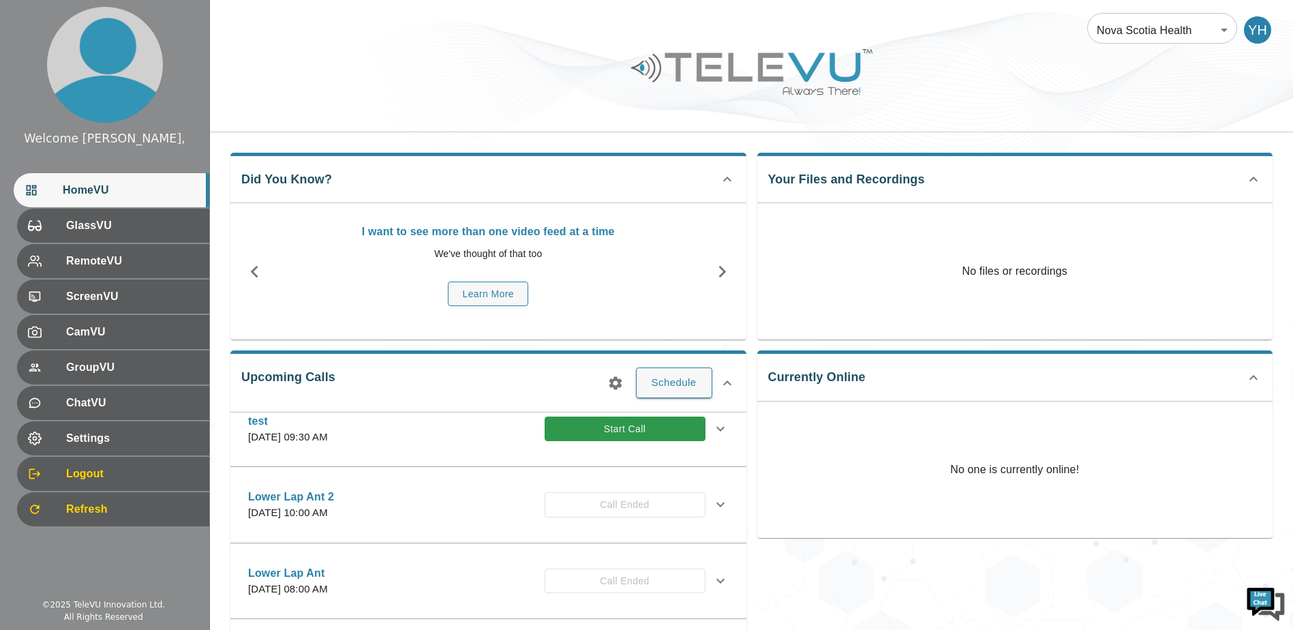
scroll to position [0, 0]
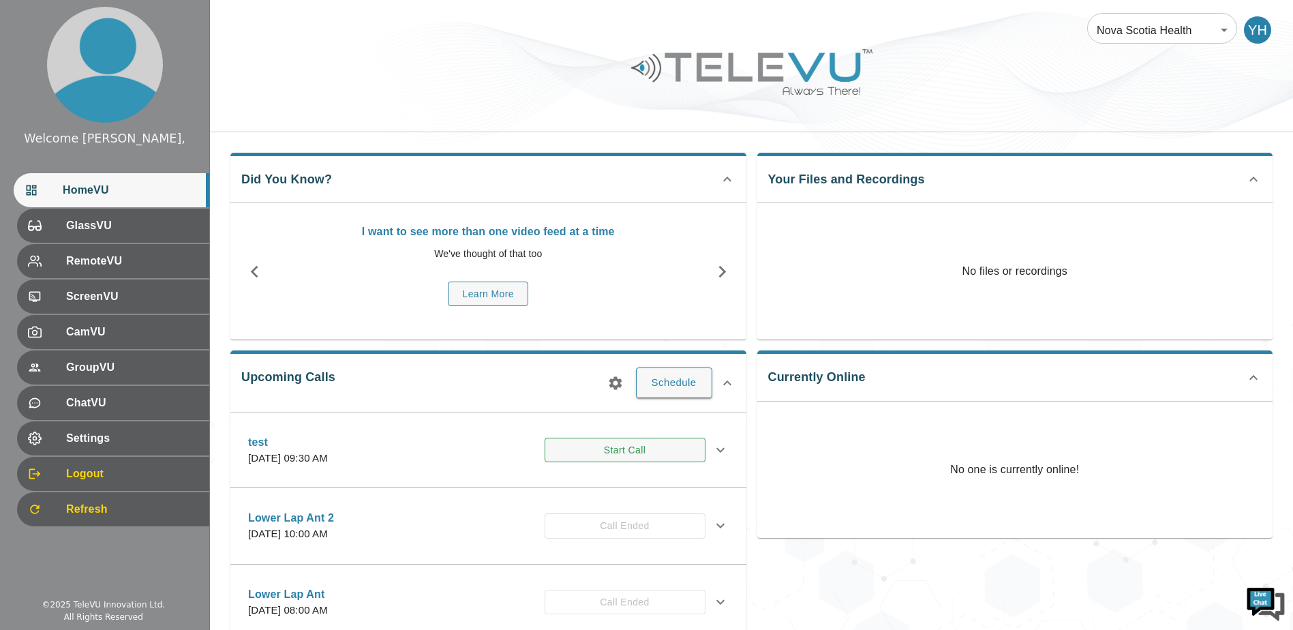
click at [577, 446] on button "Start Call" at bounding box center [624, 449] width 161 height 25
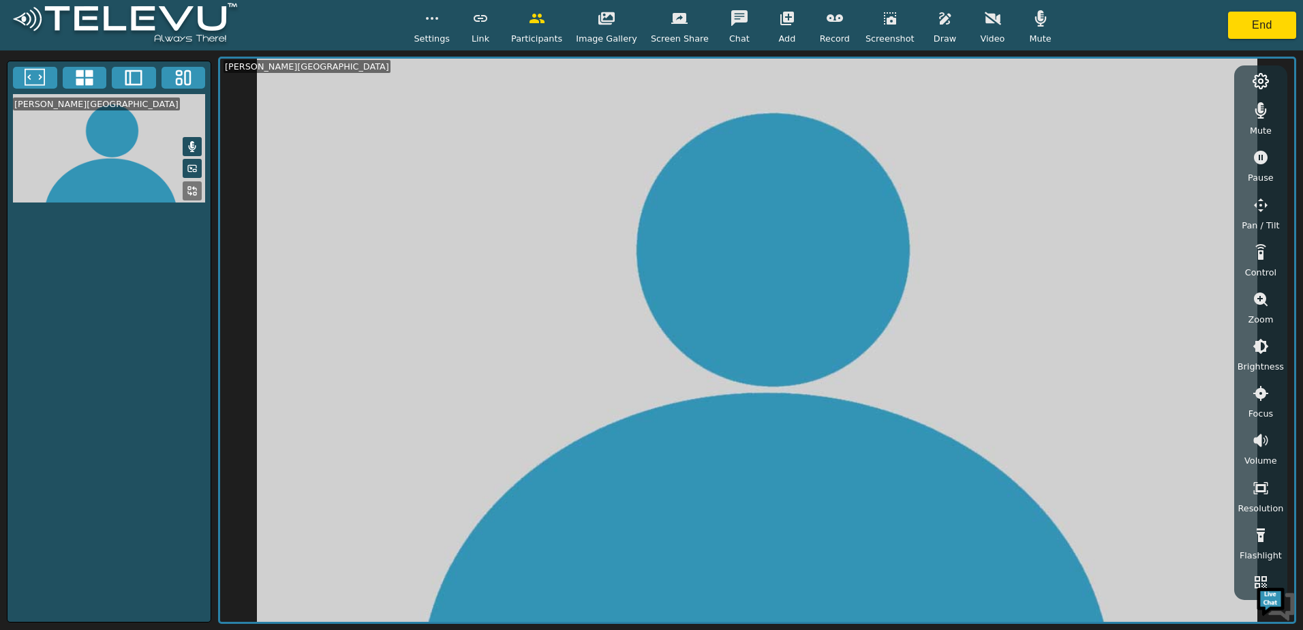
click at [450, 40] on span "Settings" at bounding box center [432, 38] width 36 height 13
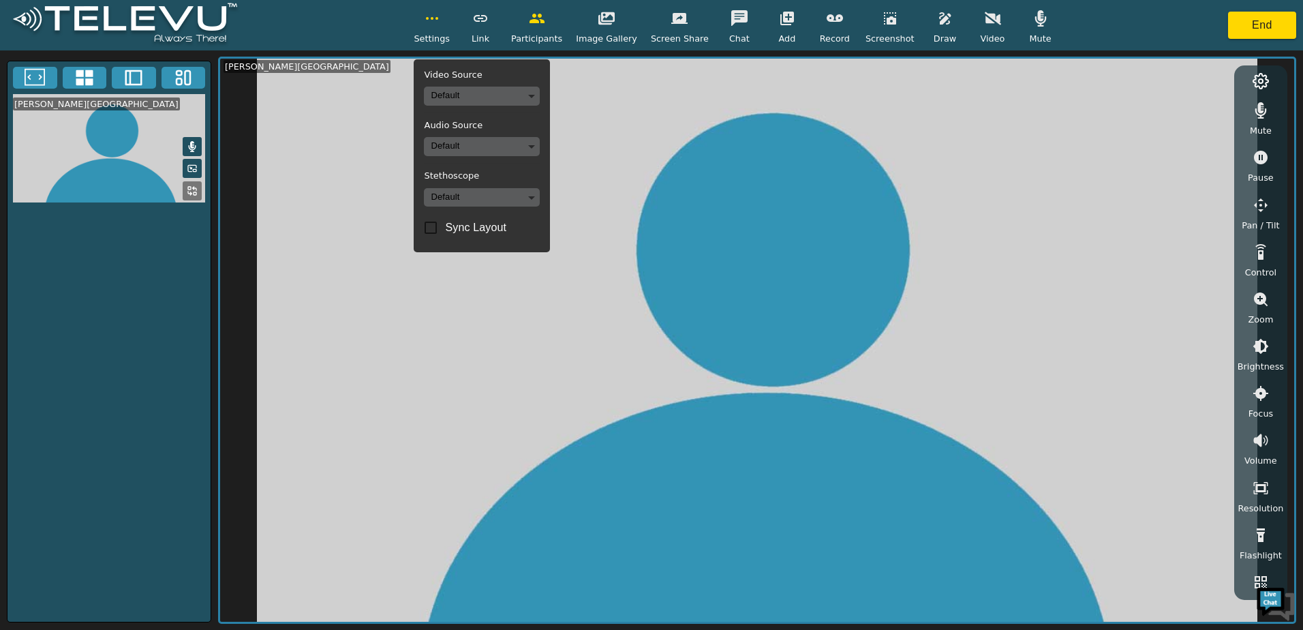
click at [484, 95] on body "Settings Video Source Default Audio Source Default Stethoscope Default Sync Lay…" at bounding box center [651, 315] width 1303 height 630
click at [490, 179] on div at bounding box center [651, 315] width 1303 height 630
click at [512, 149] on body "Settings Video Source Default Audio Source Default Stethoscope Default Sync Lay…" at bounding box center [651, 315] width 1303 height 630
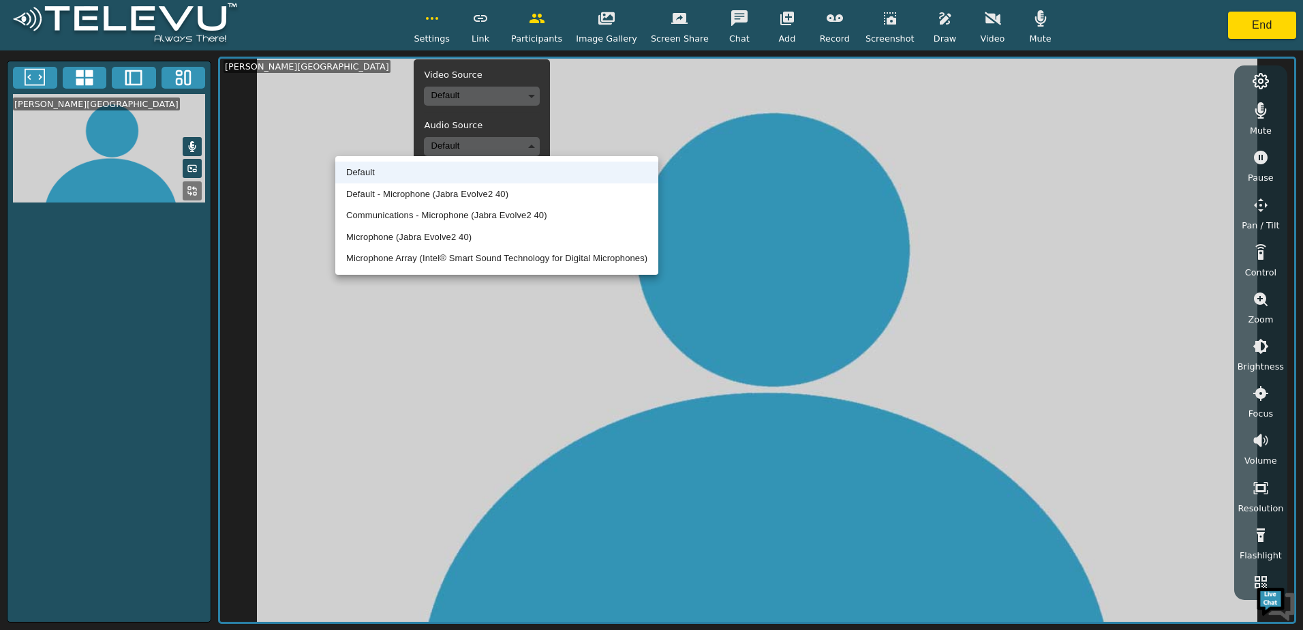
click at [521, 142] on div at bounding box center [651, 315] width 1303 height 630
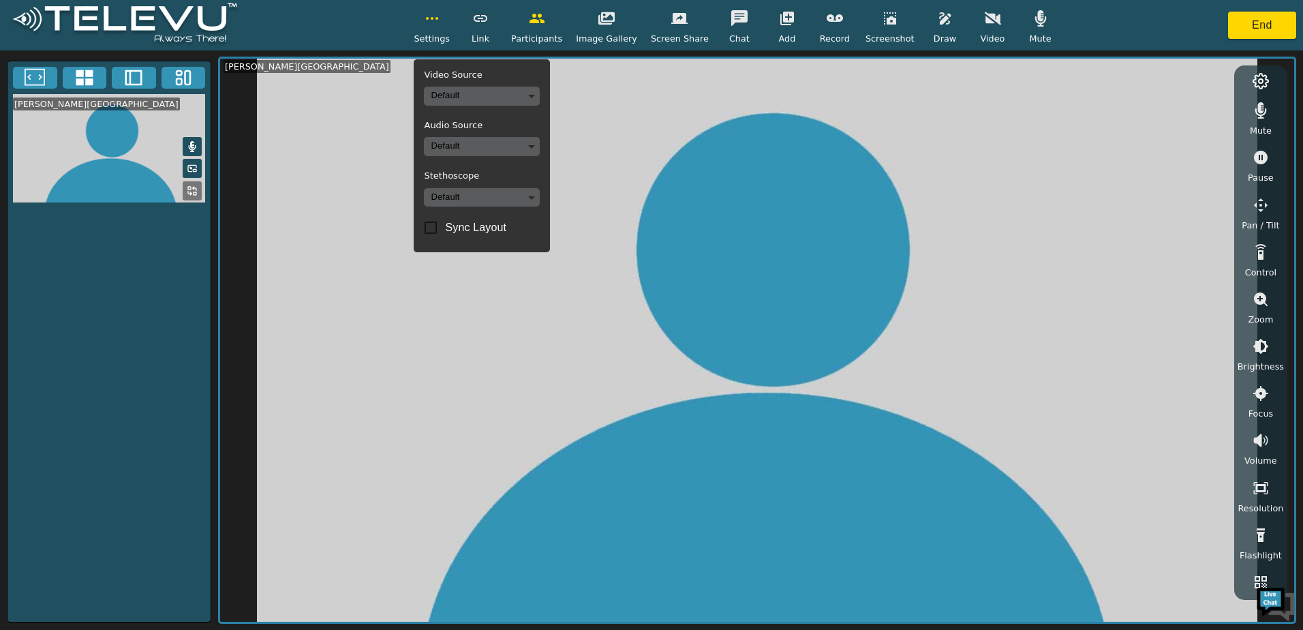
click at [608, 224] on video at bounding box center [757, 340] width 1074 height 563
click at [1268, 27] on button "End" at bounding box center [1262, 25] width 68 height 27
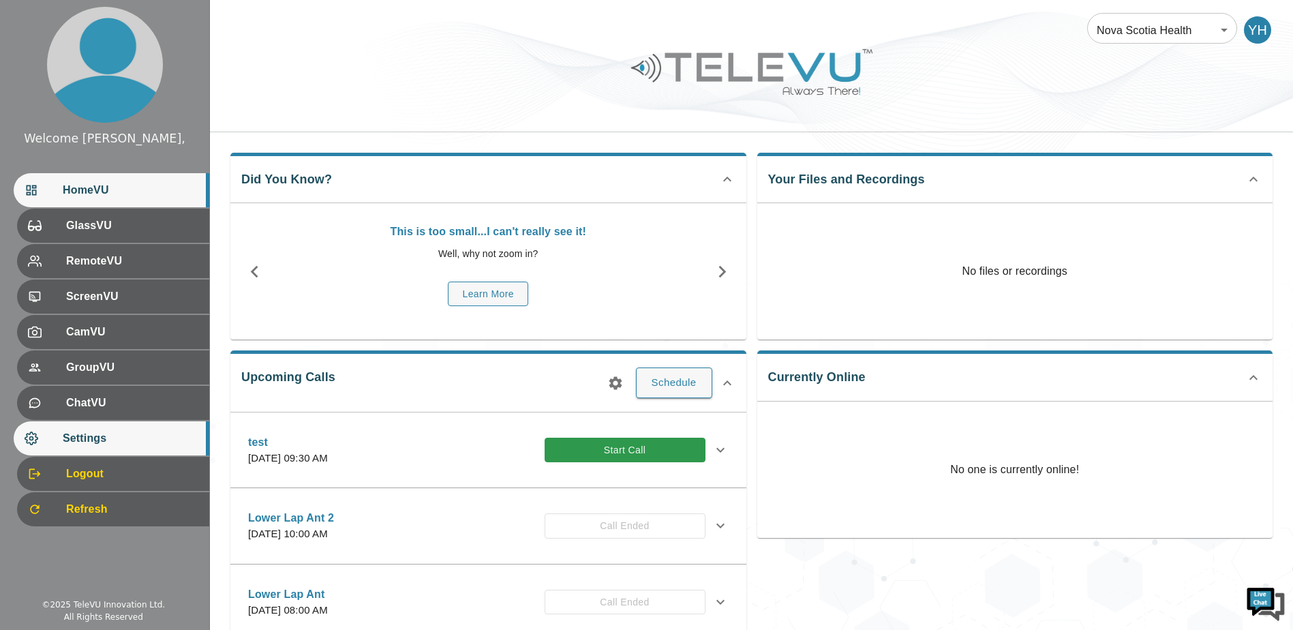
click at [78, 431] on span "Settings" at bounding box center [131, 438] width 136 height 16
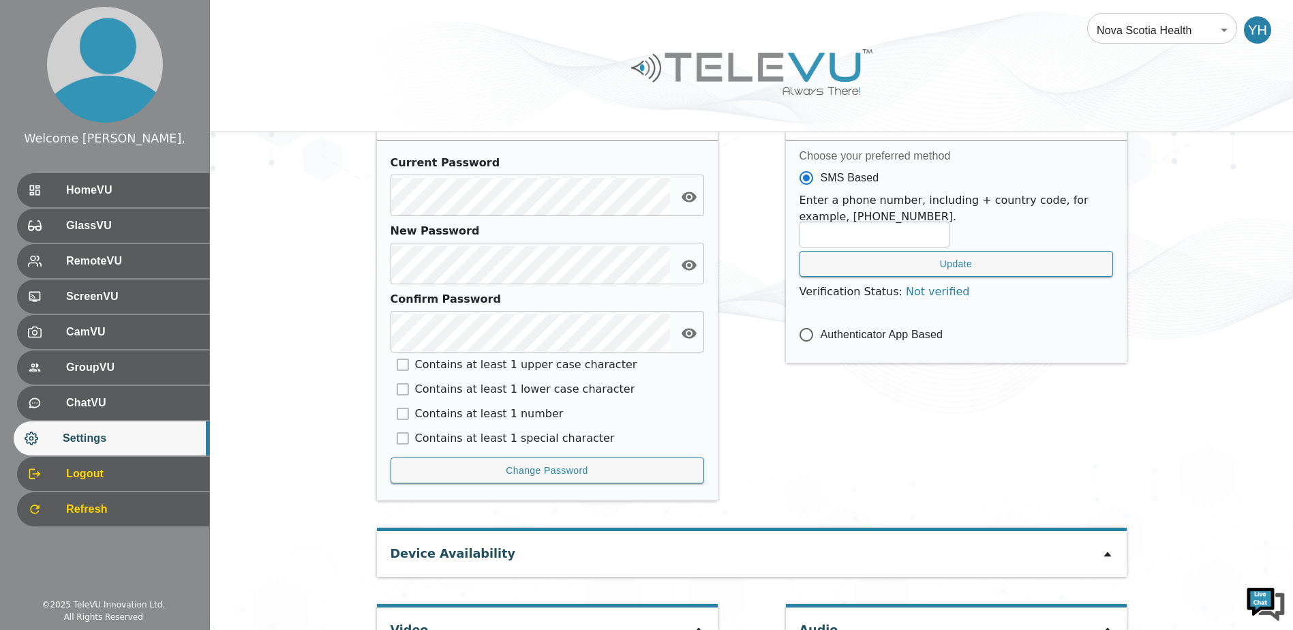
scroll to position [579, 0]
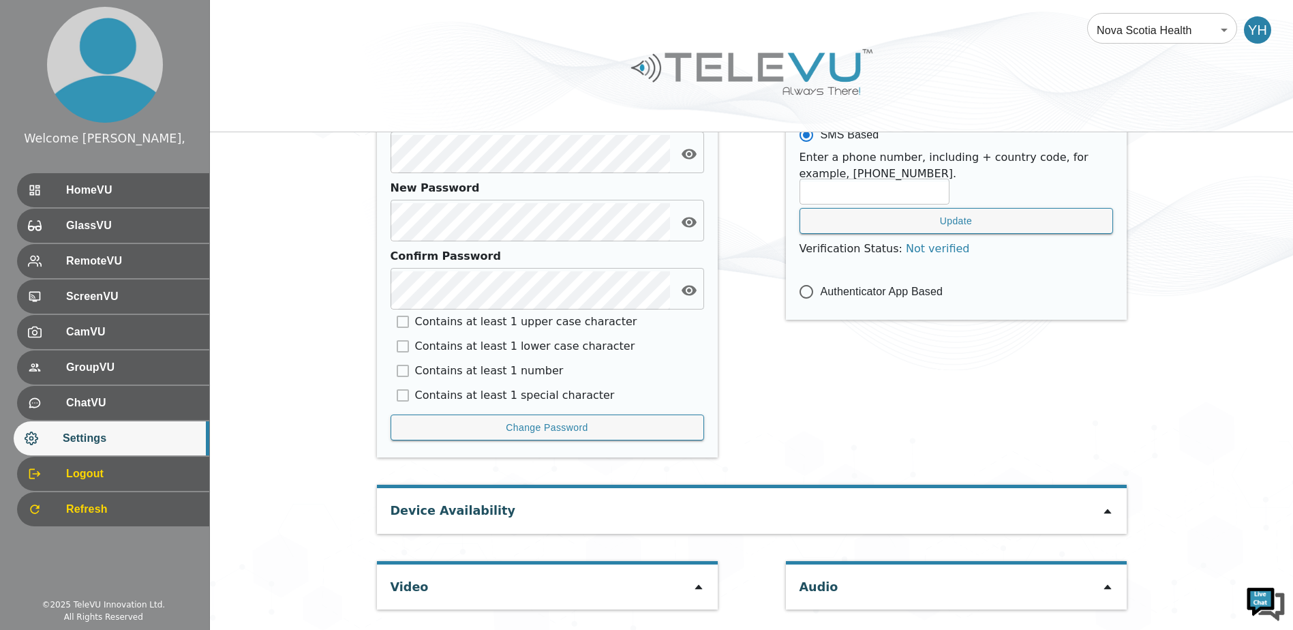
click at [694, 596] on div "Video" at bounding box center [547, 586] width 341 height 45
click at [696, 589] on icon at bounding box center [697, 587] width 7 height 5
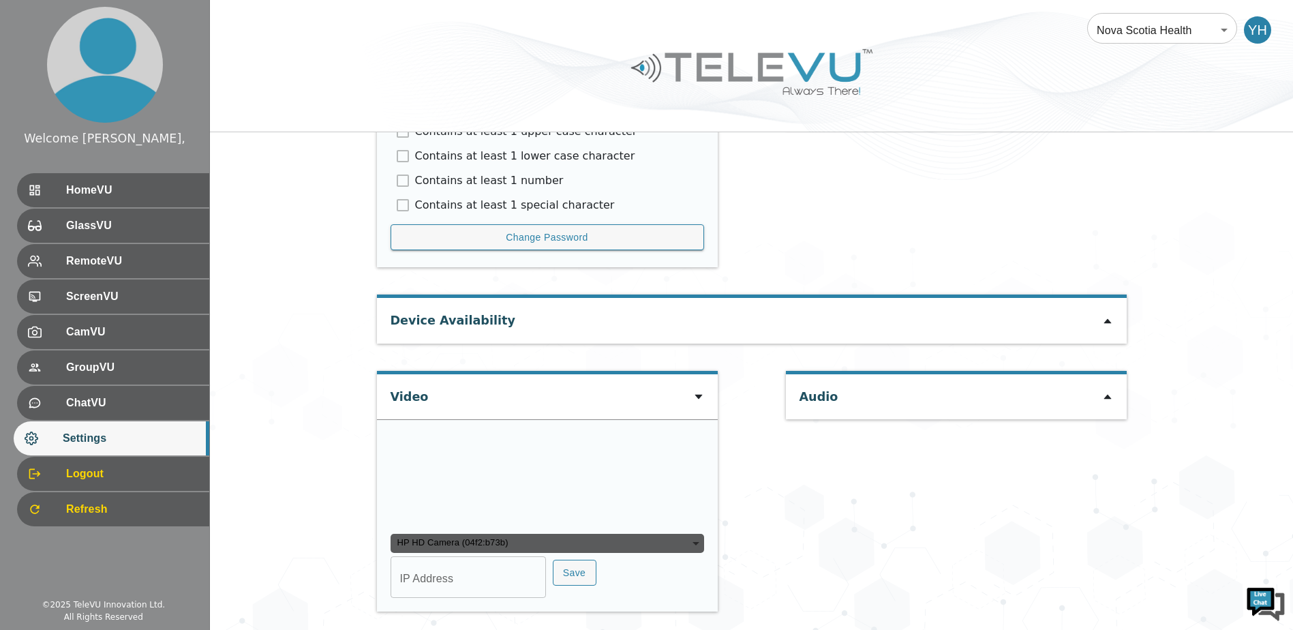
scroll to position [904, 0]
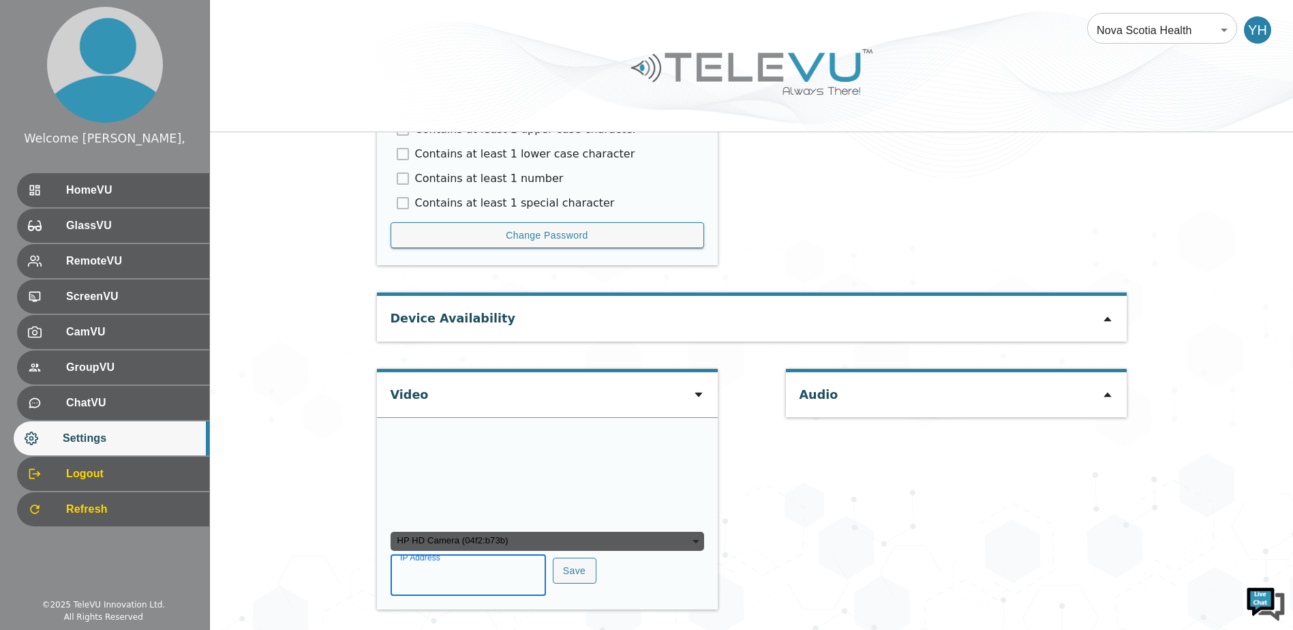
click at [466, 588] on input "IP Address" at bounding box center [467, 576] width 155 height 38
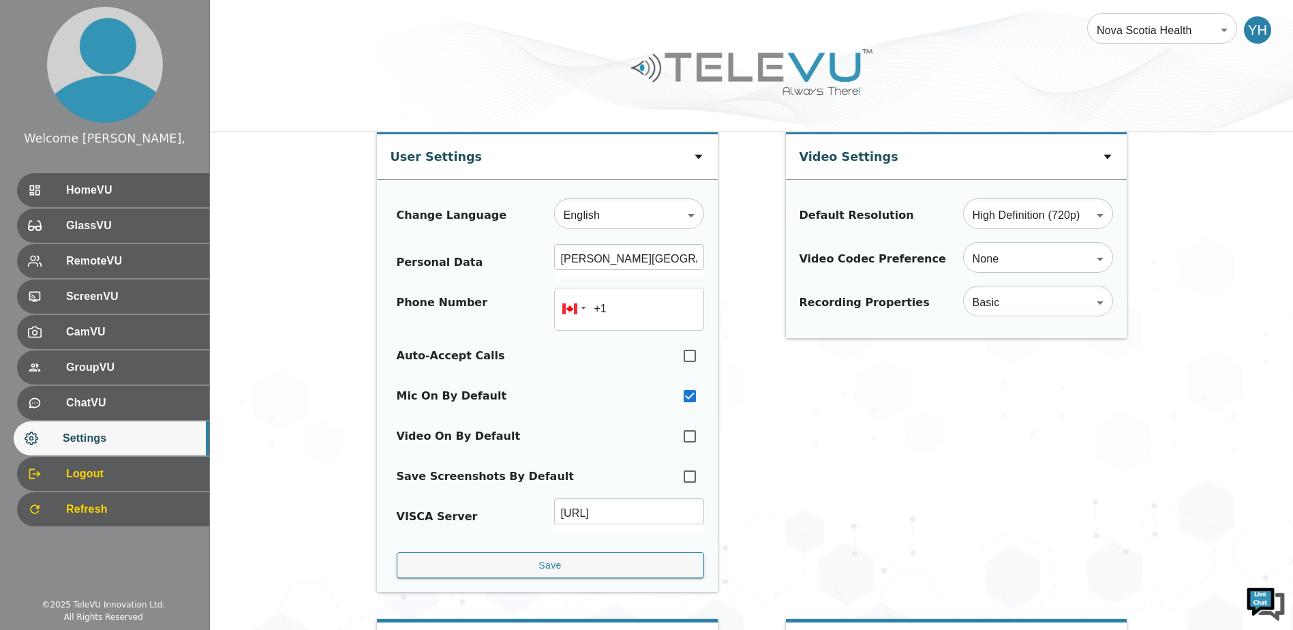
scroll to position [0, 0]
